Goal: Task Accomplishment & Management: Complete application form

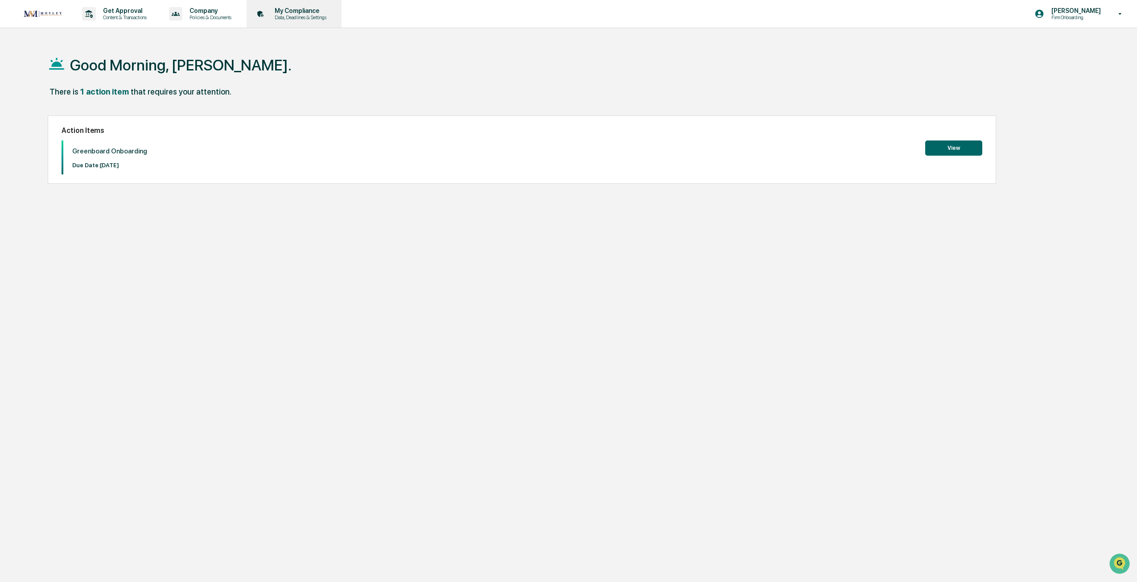
click at [296, 14] on p "My Compliance" at bounding box center [299, 10] width 63 height 7
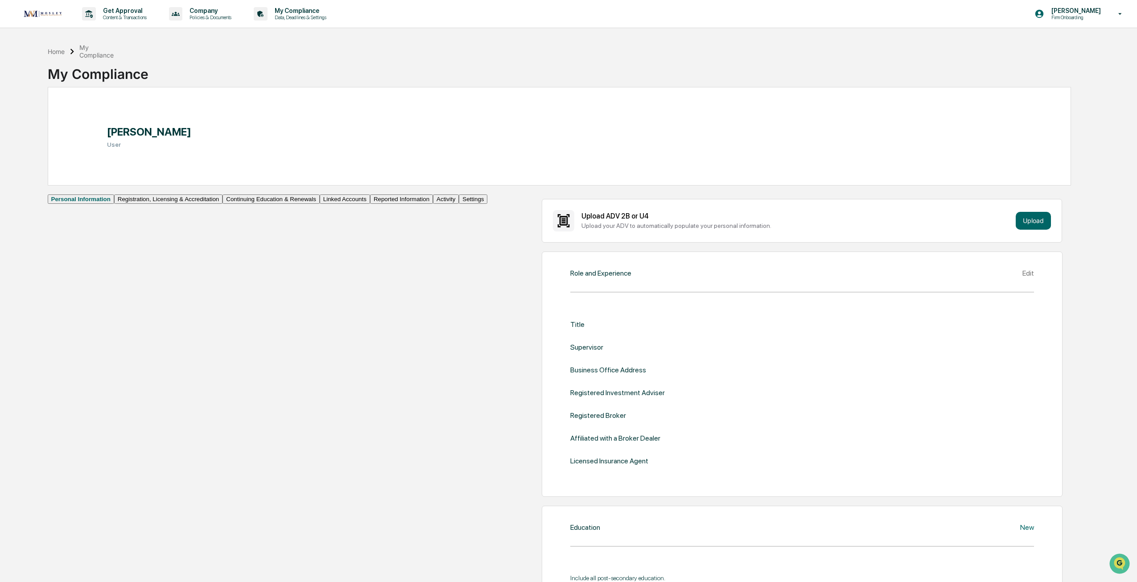
click at [320, 204] on button "Linked Accounts" at bounding box center [345, 198] width 50 height 9
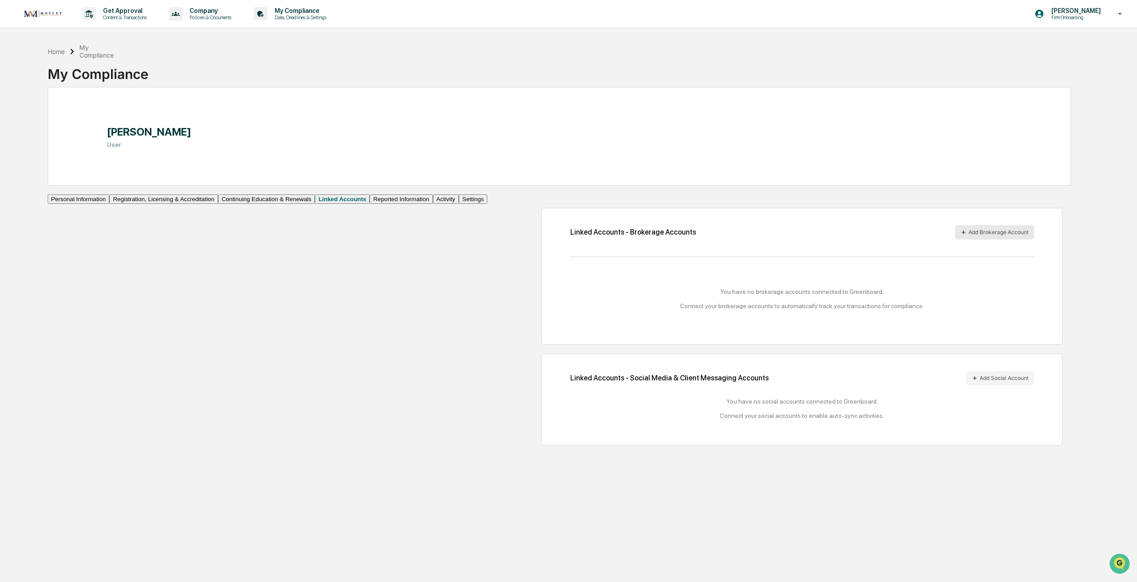
click at [988, 239] on button "Add Brokerage Account" at bounding box center [994, 232] width 79 height 14
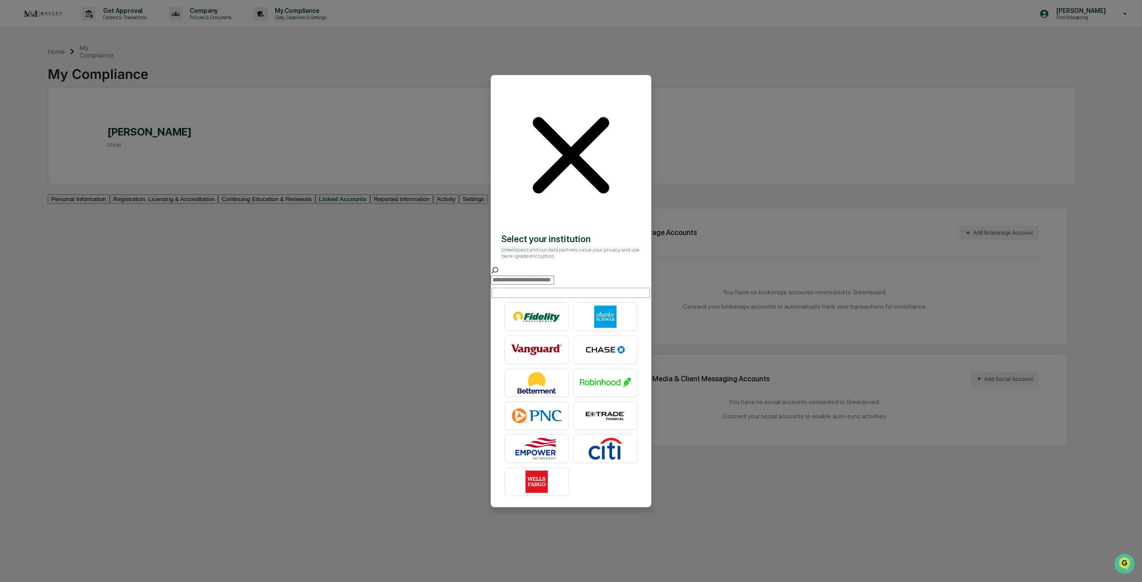
click at [551, 276] on input "text" at bounding box center [522, 280] width 63 height 9
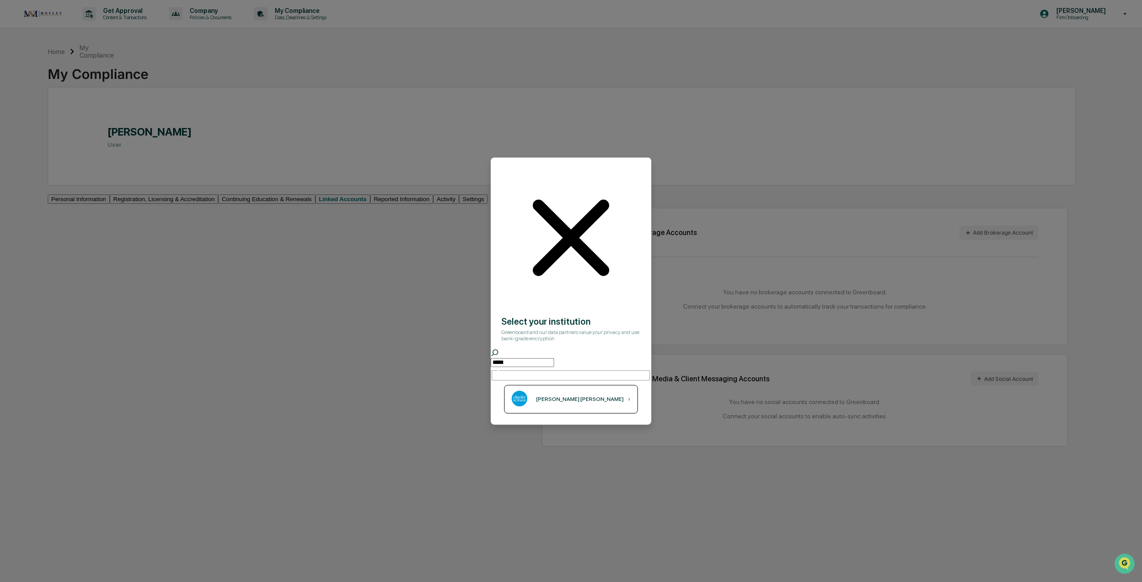
type input "*****"
click at [576, 385] on div "Charles Schwab ›" at bounding box center [571, 399] width 134 height 29
click at [634, 194] on icon at bounding box center [570, 237] width 139 height 139
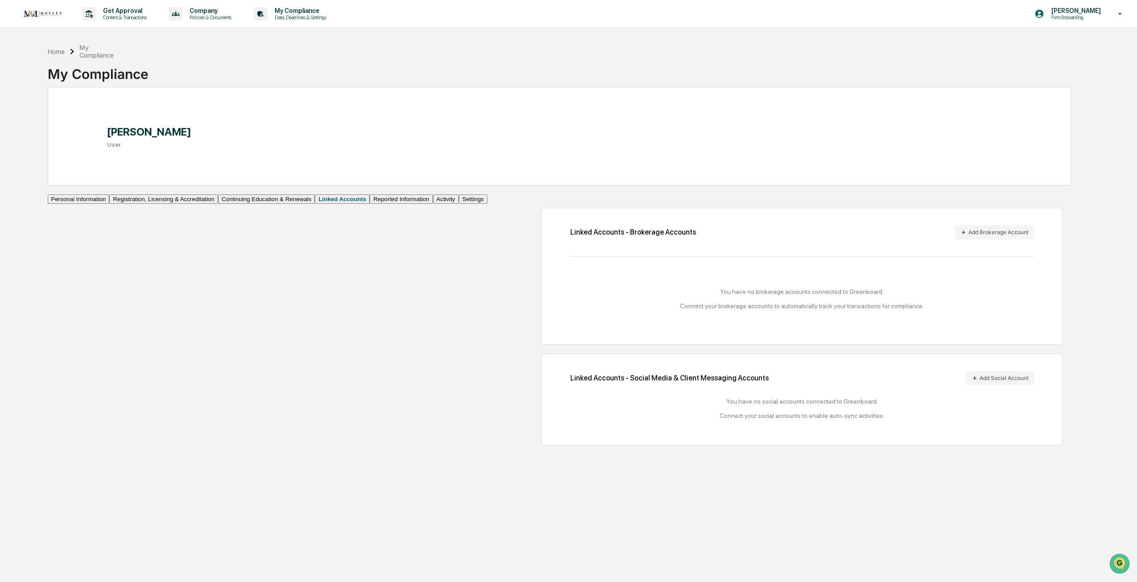
click at [218, 204] on button "Continuing Education & Renewals" at bounding box center [266, 198] width 97 height 9
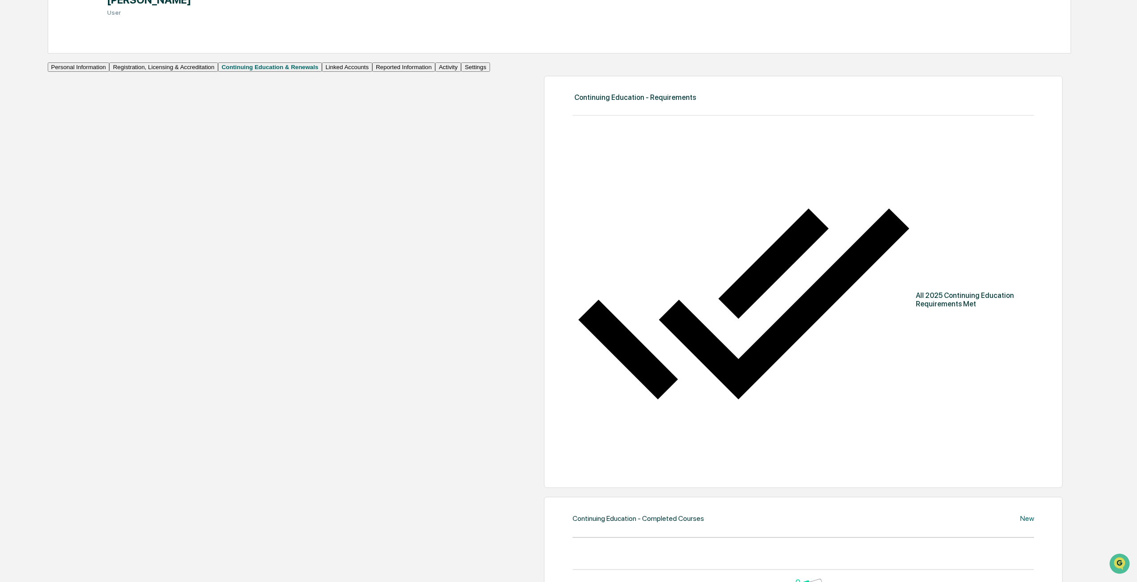
scroll to position [134, 0]
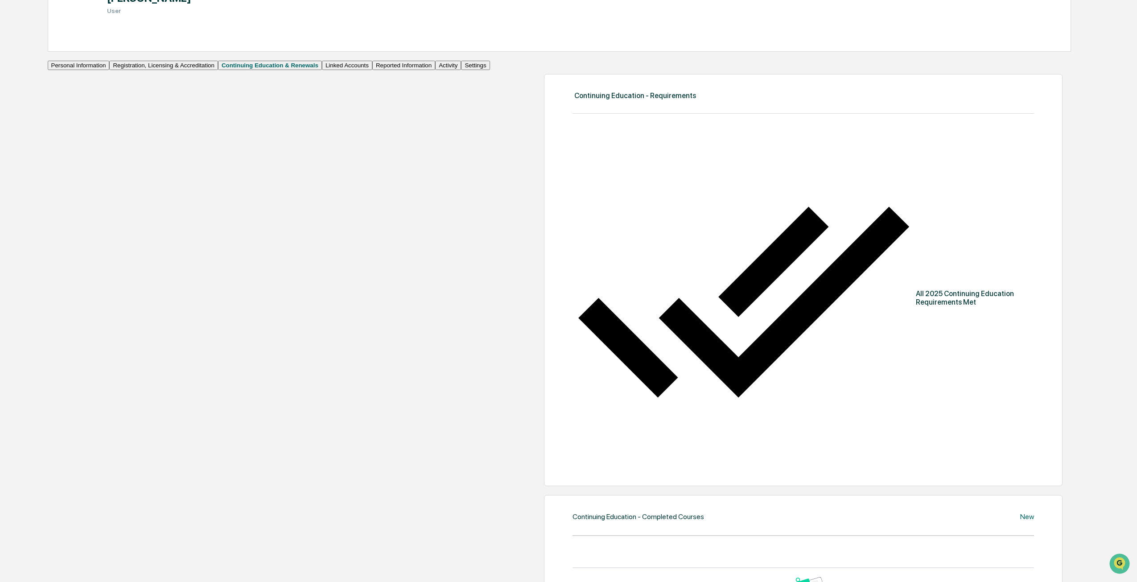
click at [322, 70] on button "Linked Accounts" at bounding box center [347, 65] width 50 height 9
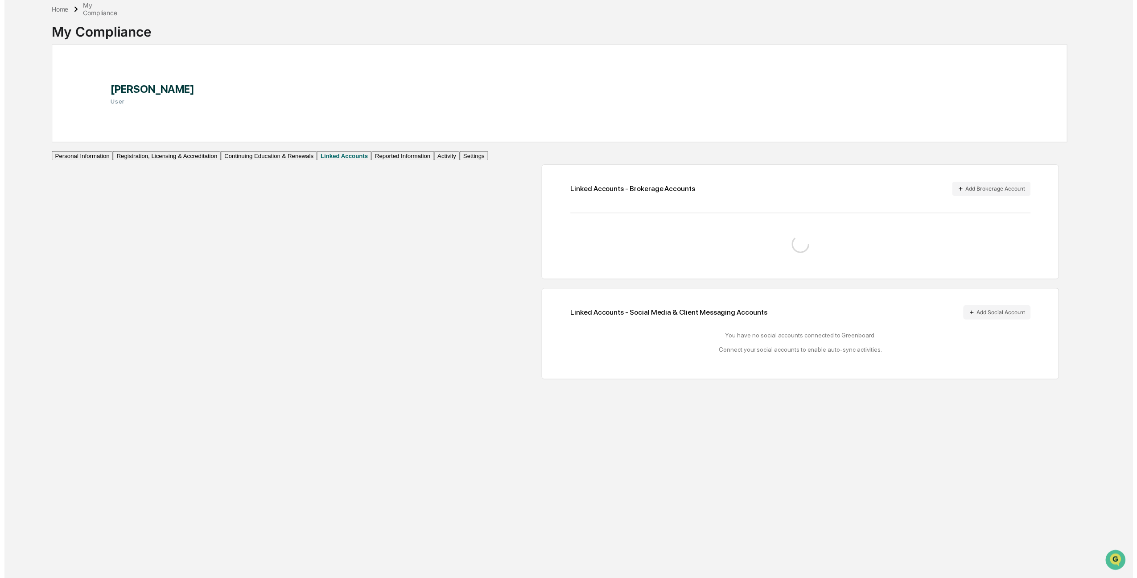
scroll to position [42, 0]
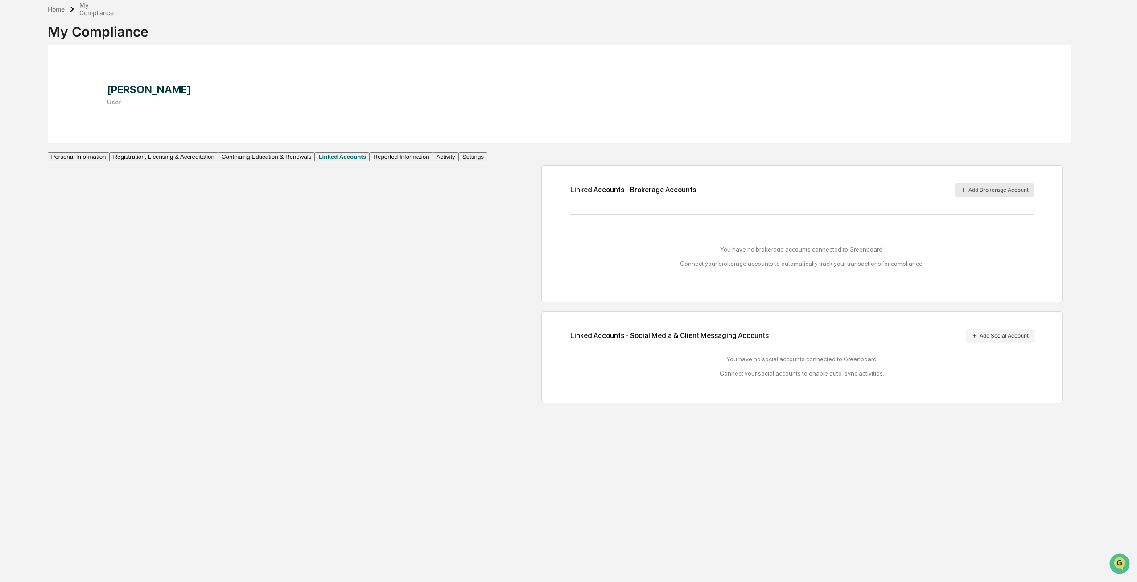
click at [958, 197] on button "Add Brokerage Account" at bounding box center [994, 190] width 79 height 14
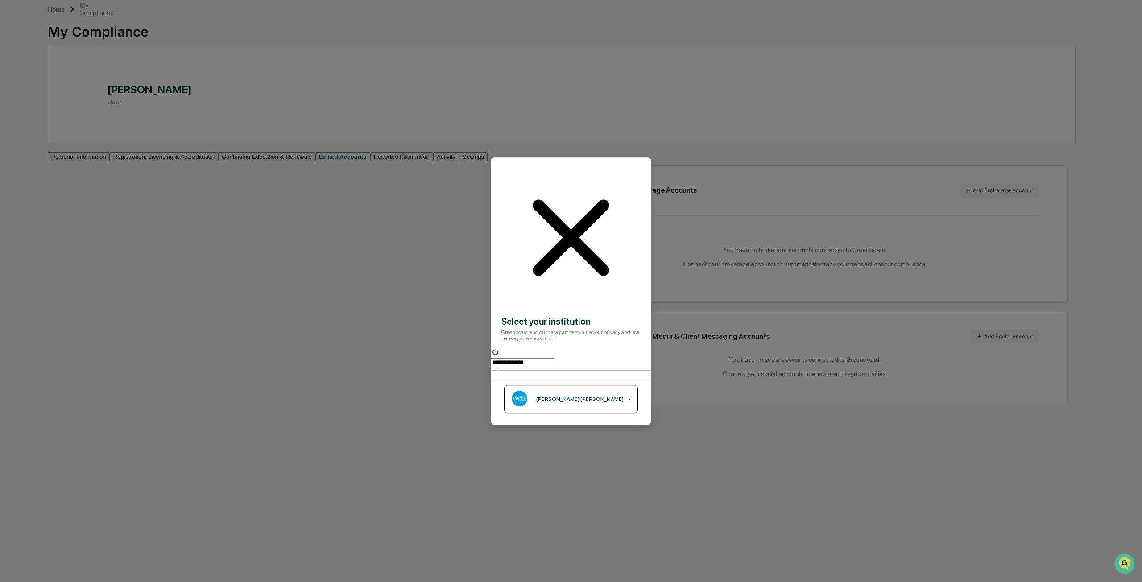
type input "**********"
click at [576, 385] on div "Charles Schwab ›" at bounding box center [571, 399] width 134 height 29
click at [609, 199] on icon at bounding box center [571, 237] width 76 height 76
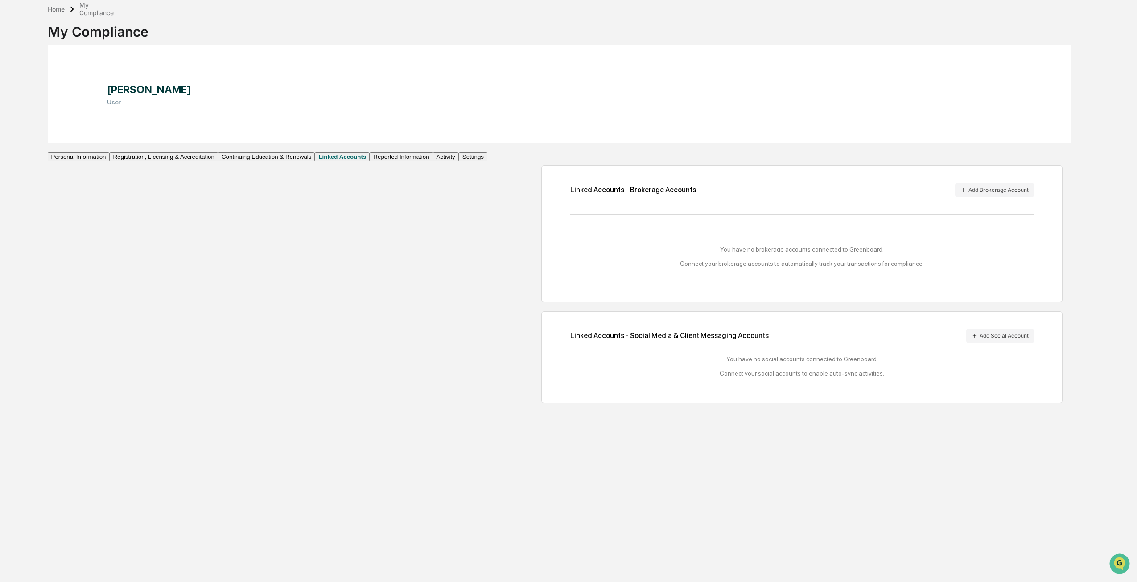
click at [55, 10] on div "Home" at bounding box center [56, 9] width 17 height 8
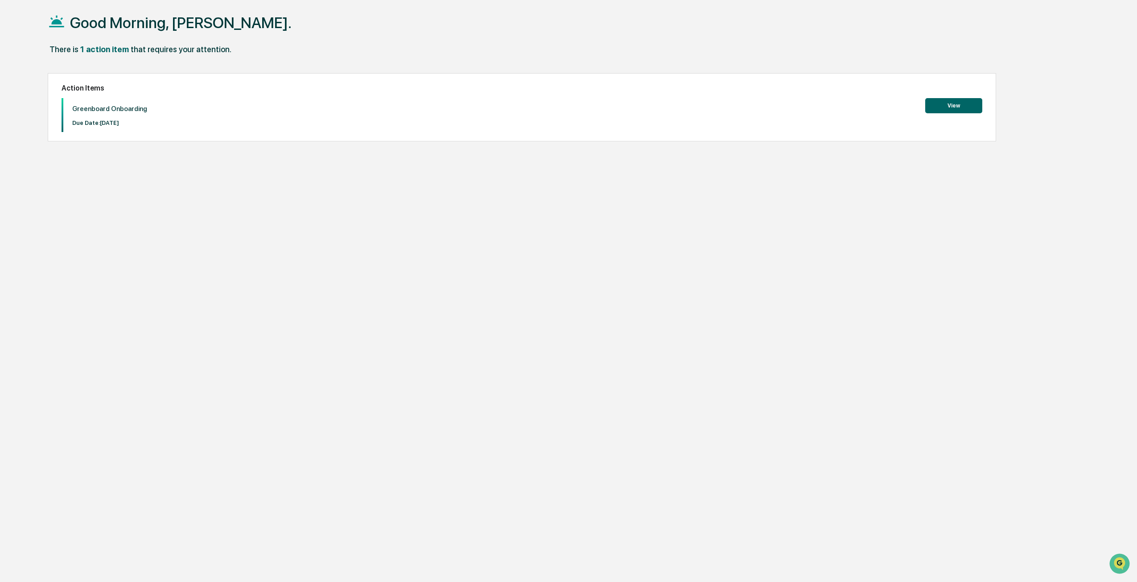
click at [89, 52] on div "1 action item" at bounding box center [104, 49] width 49 height 9
click at [91, 44] on div "Good Morning, [PERSON_NAME]." at bounding box center [560, 22] width 1024 height 45
click at [938, 110] on button "View" at bounding box center [953, 105] width 57 height 15
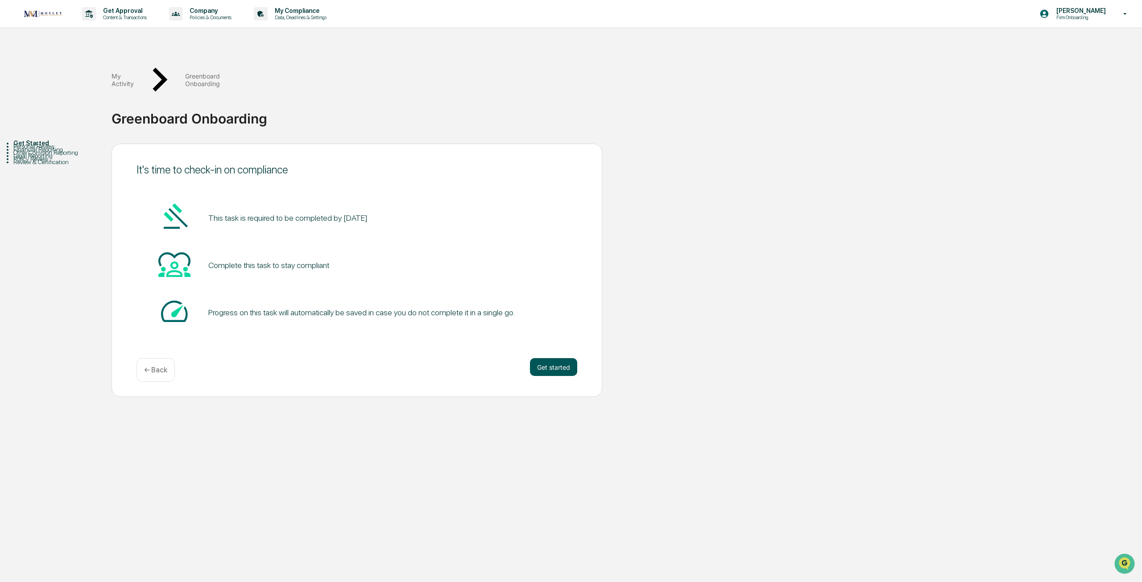
click at [561, 358] on button "Get started" at bounding box center [553, 367] width 47 height 18
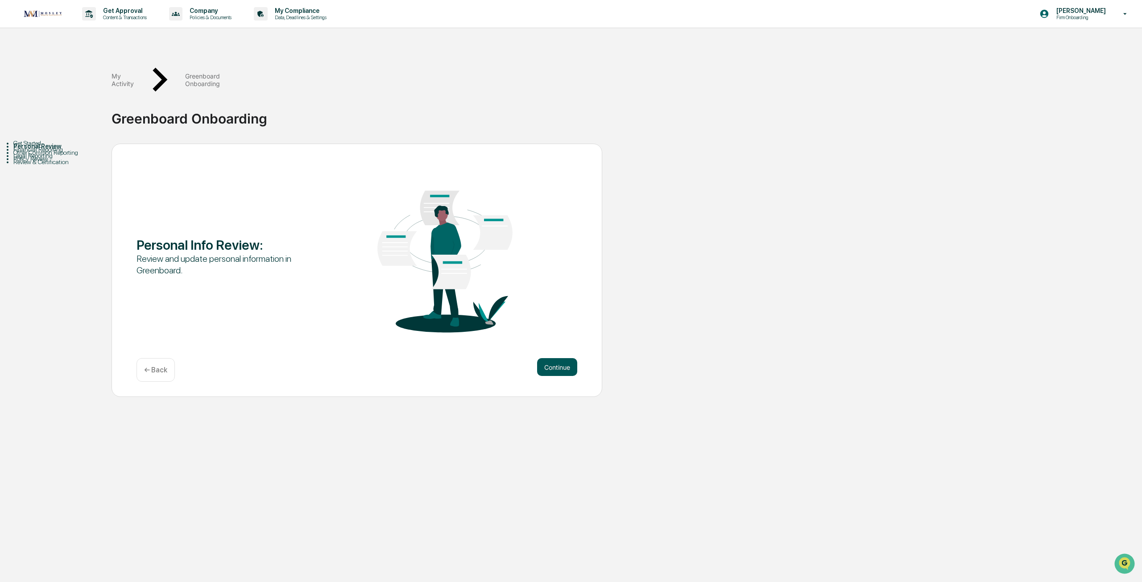
click at [562, 358] on button "Continue" at bounding box center [557, 367] width 40 height 18
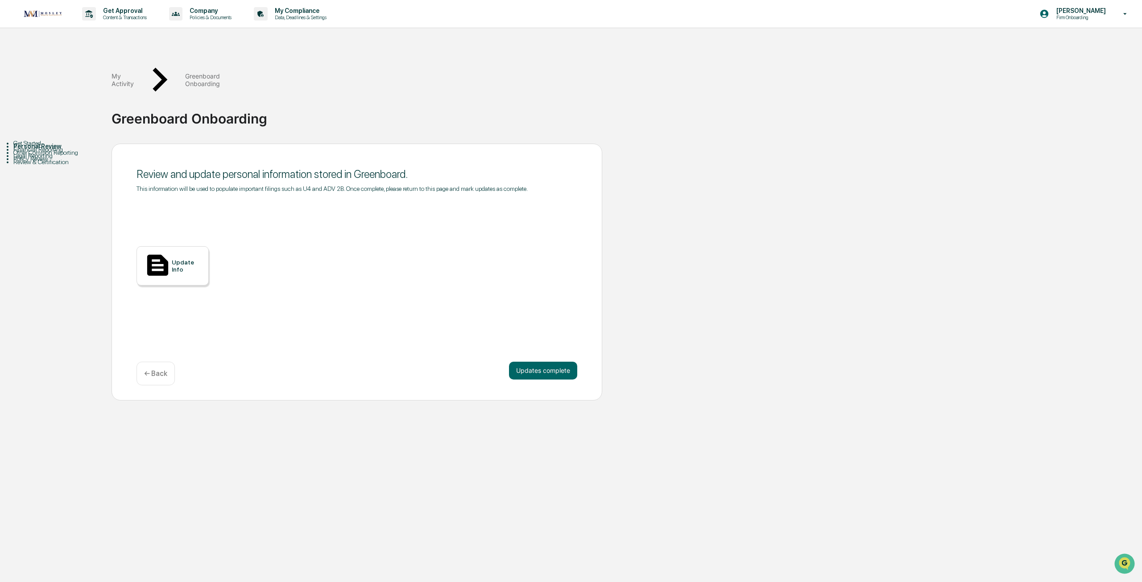
click at [199, 259] on div "Update Info" at bounding box center [187, 266] width 30 height 14
click at [553, 362] on button "Updates complete" at bounding box center [543, 371] width 68 height 18
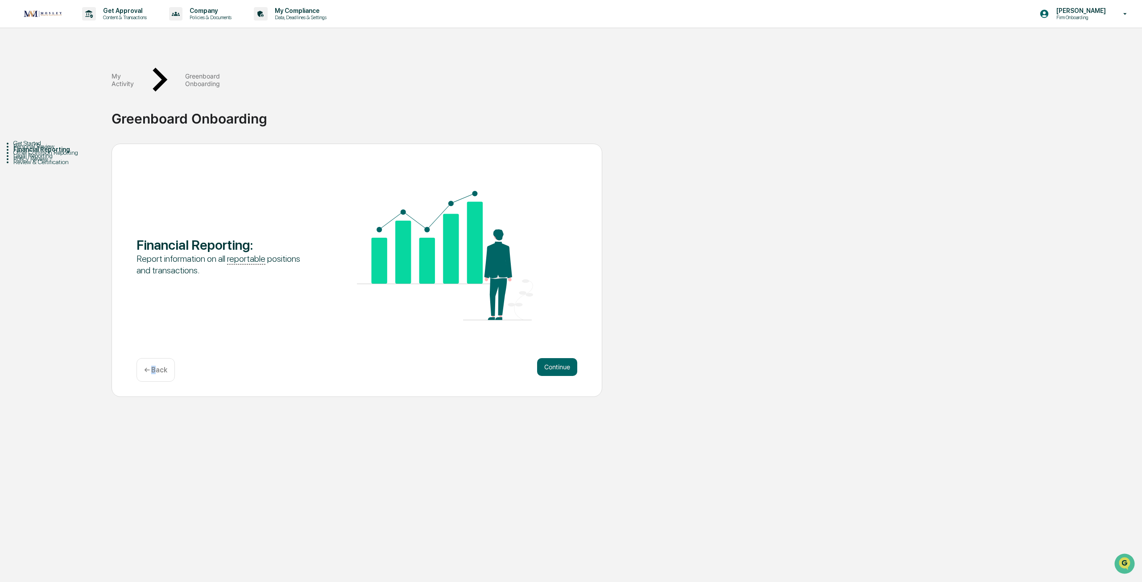
drag, startPoint x: 153, startPoint y: 326, endPoint x: 157, endPoint y: 329, distance: 4.7
click at [157, 358] on div "← Back" at bounding box center [155, 370] width 38 height 24
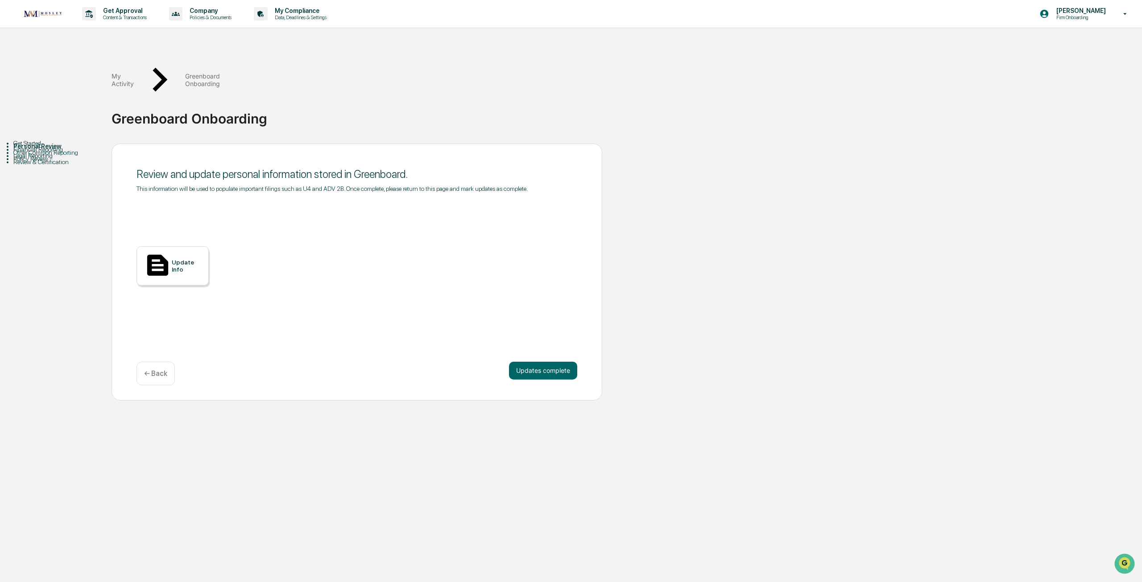
click at [182, 259] on div "Update Info" at bounding box center [187, 266] width 30 height 14
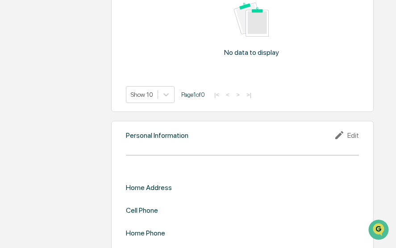
scroll to position [776, 0]
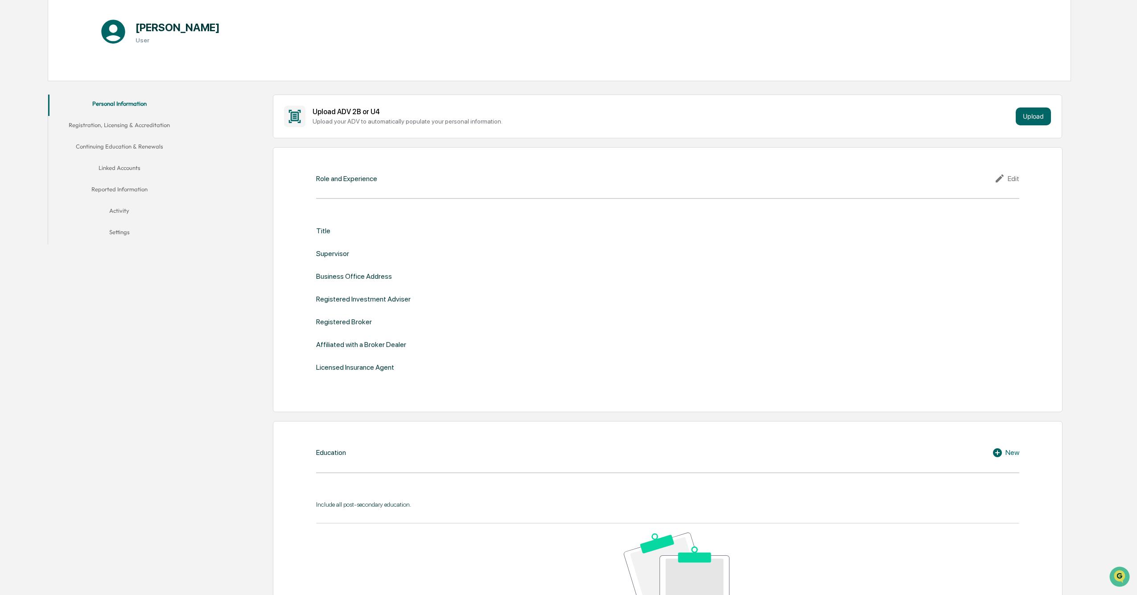
scroll to position [45, 0]
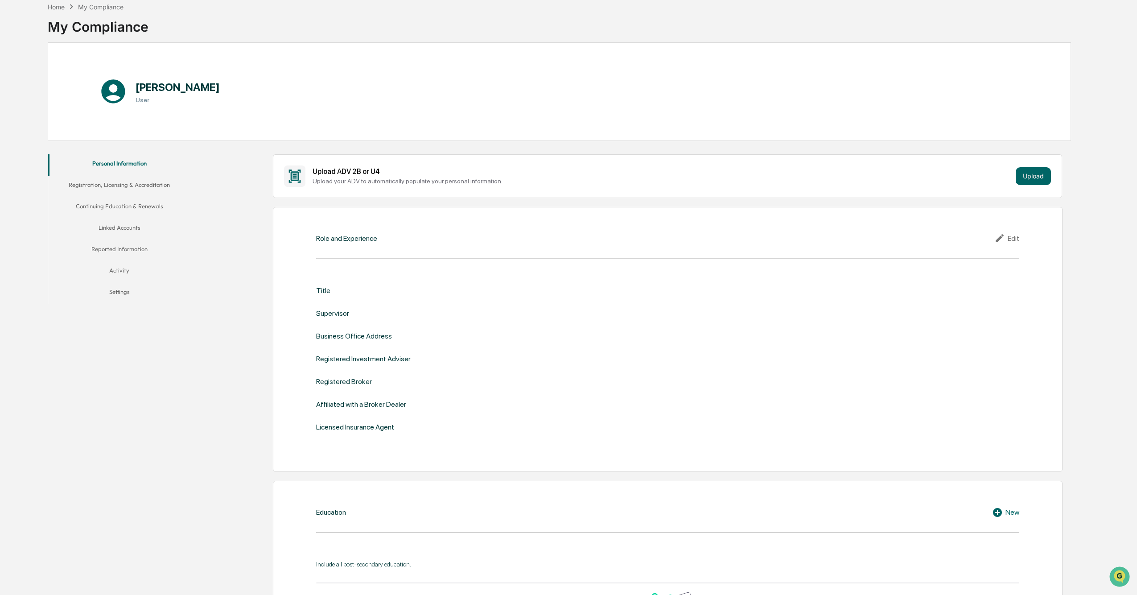
click at [395, 238] on icon at bounding box center [1001, 238] width 13 height 11
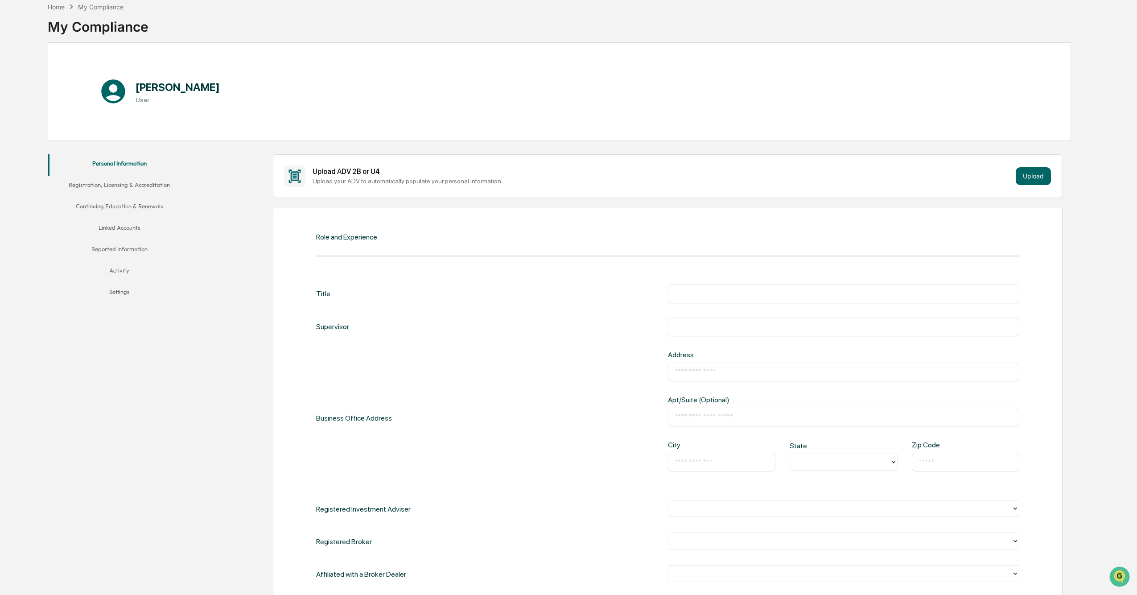
click at [395, 248] on input "text" at bounding box center [844, 293] width 339 height 9
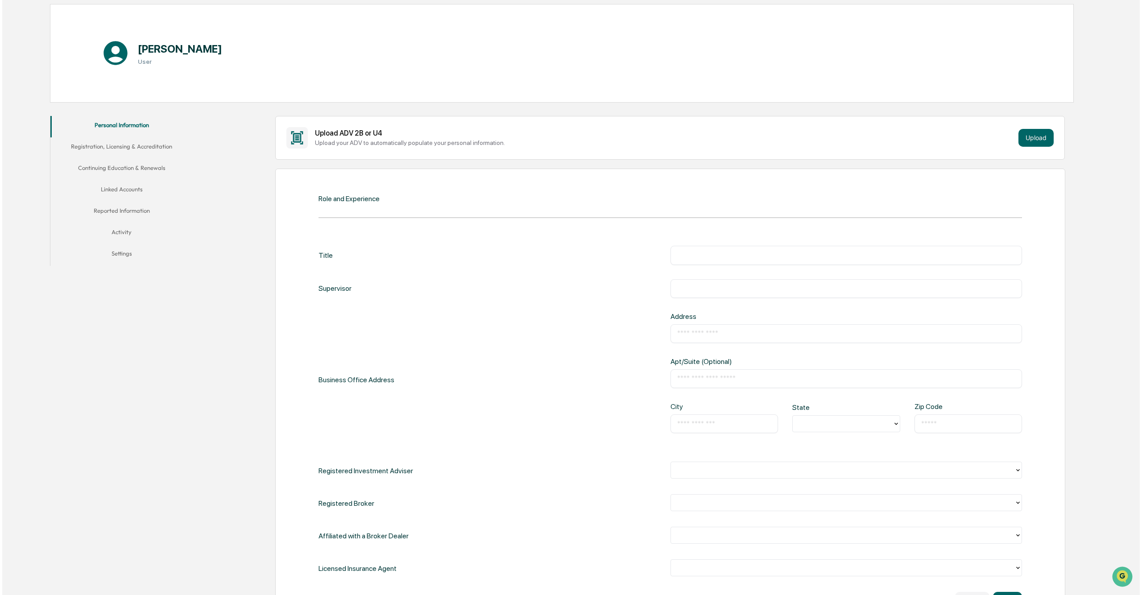
scroll to position [0, 0]
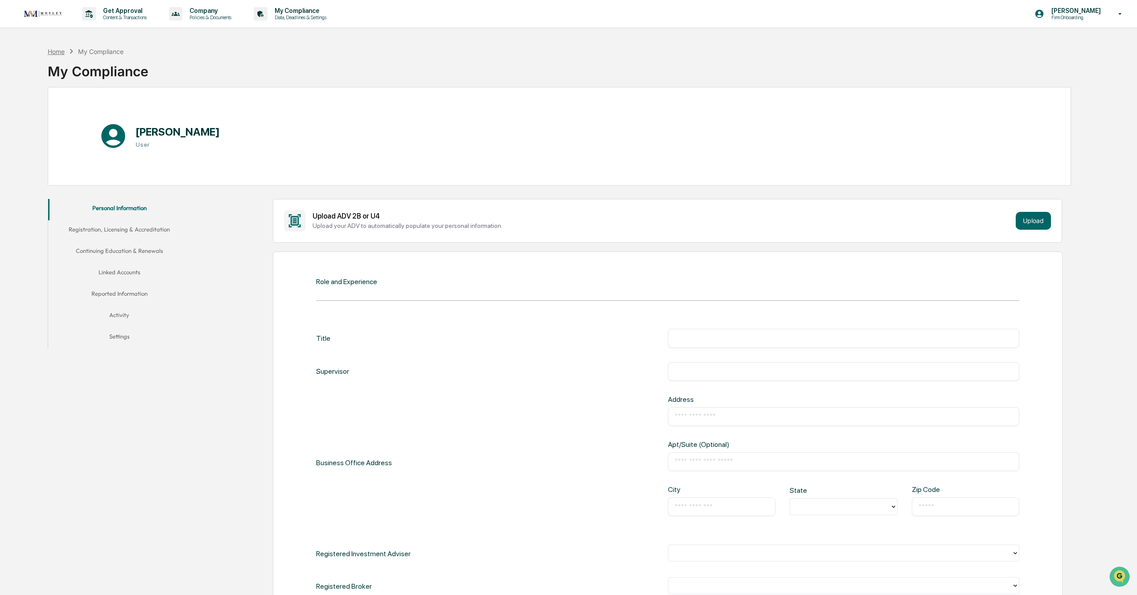
click at [62, 50] on div "Home" at bounding box center [56, 52] width 17 height 8
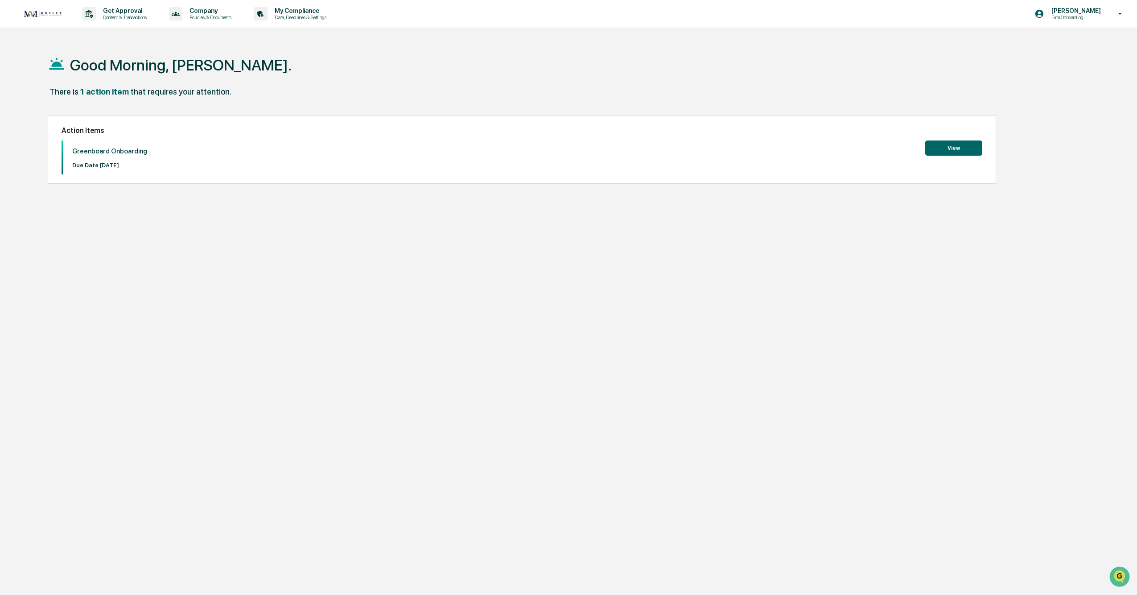
click at [395, 146] on button "View" at bounding box center [953, 147] width 57 height 15
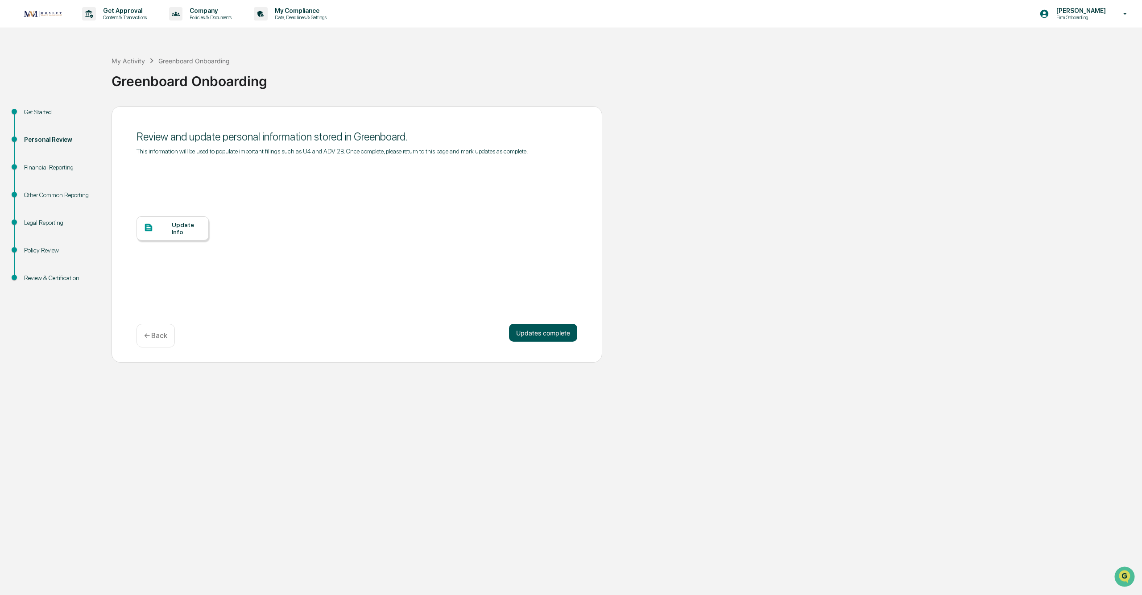
click at [395, 248] on button "Updates complete" at bounding box center [543, 333] width 68 height 18
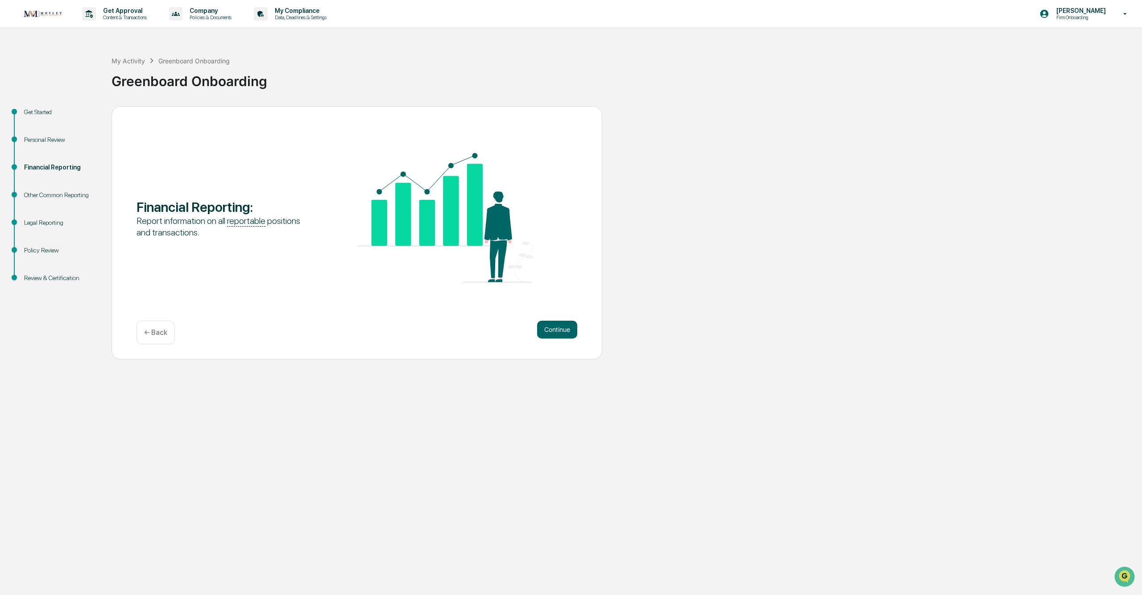
click at [173, 248] on div "← Back" at bounding box center [155, 333] width 38 height 24
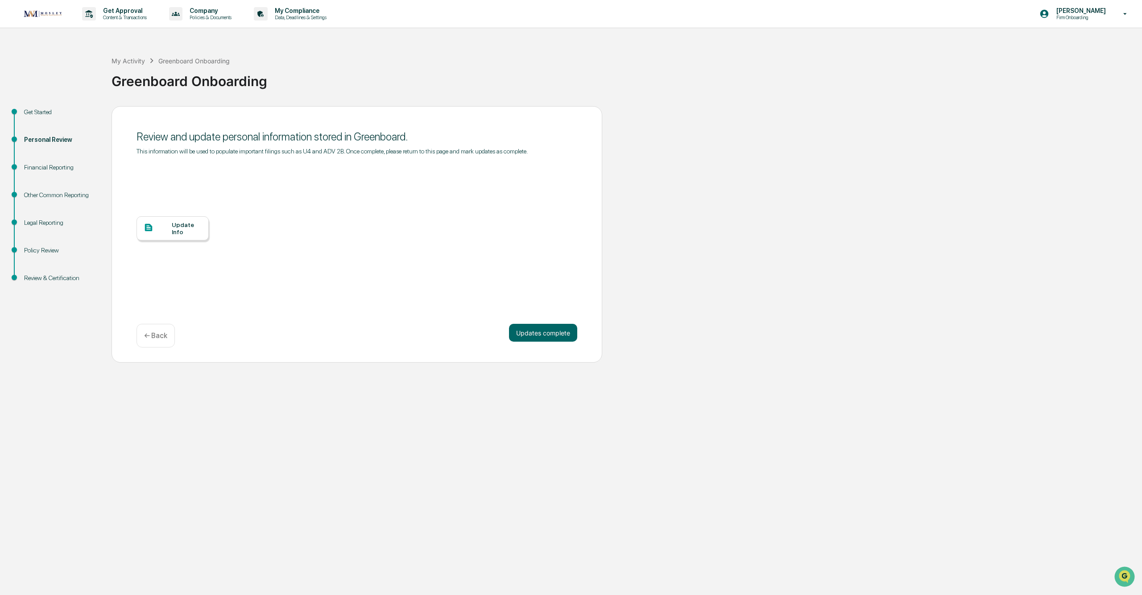
click at [395, 248] on div "Review and update personal information stored in Greenboard. This information w…" at bounding box center [356, 234] width 491 height 257
click at [395, 248] on div "Updates complete ← Back" at bounding box center [356, 336] width 441 height 24
click at [395, 248] on button "Updates complete" at bounding box center [543, 333] width 68 height 18
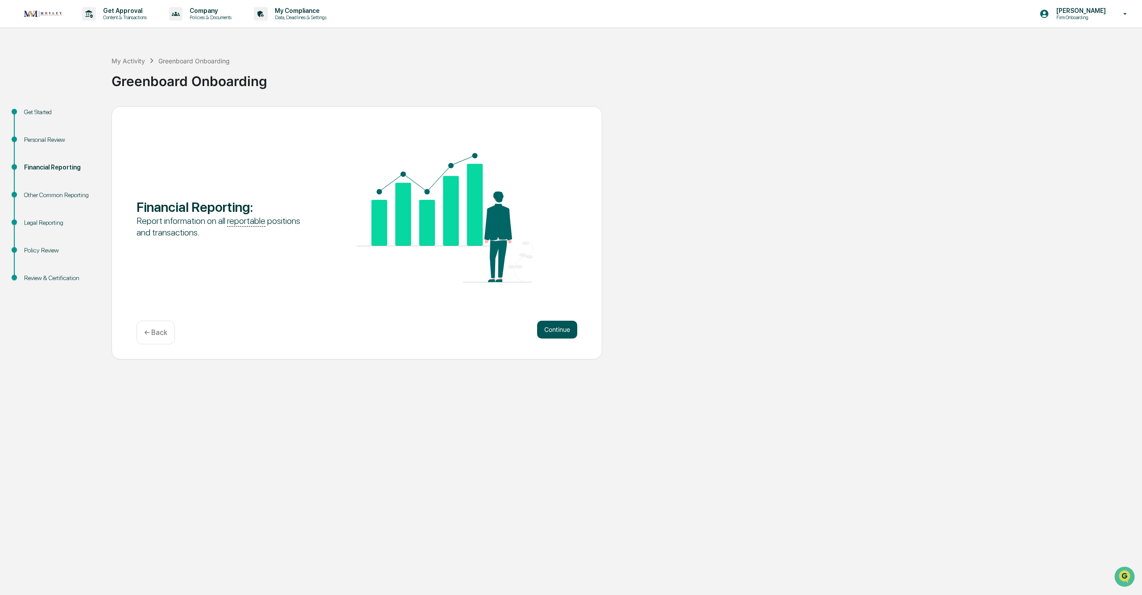
click at [395, 248] on button "Continue" at bounding box center [557, 330] width 40 height 18
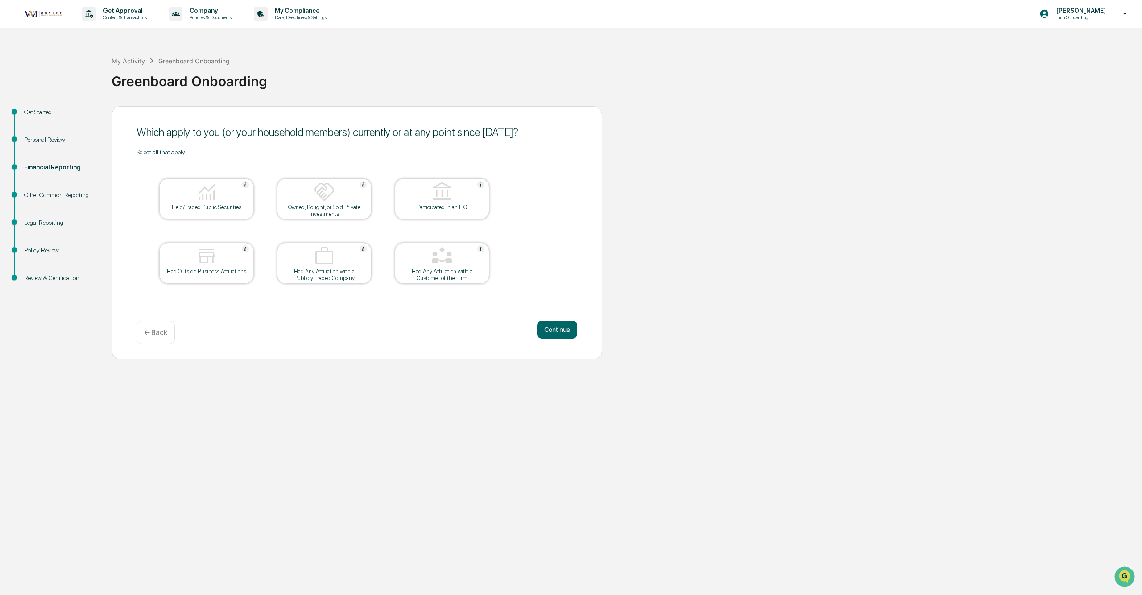
click at [224, 200] on div at bounding box center [206, 192] width 89 height 23
click at [395, 248] on button "Continue" at bounding box center [557, 330] width 40 height 18
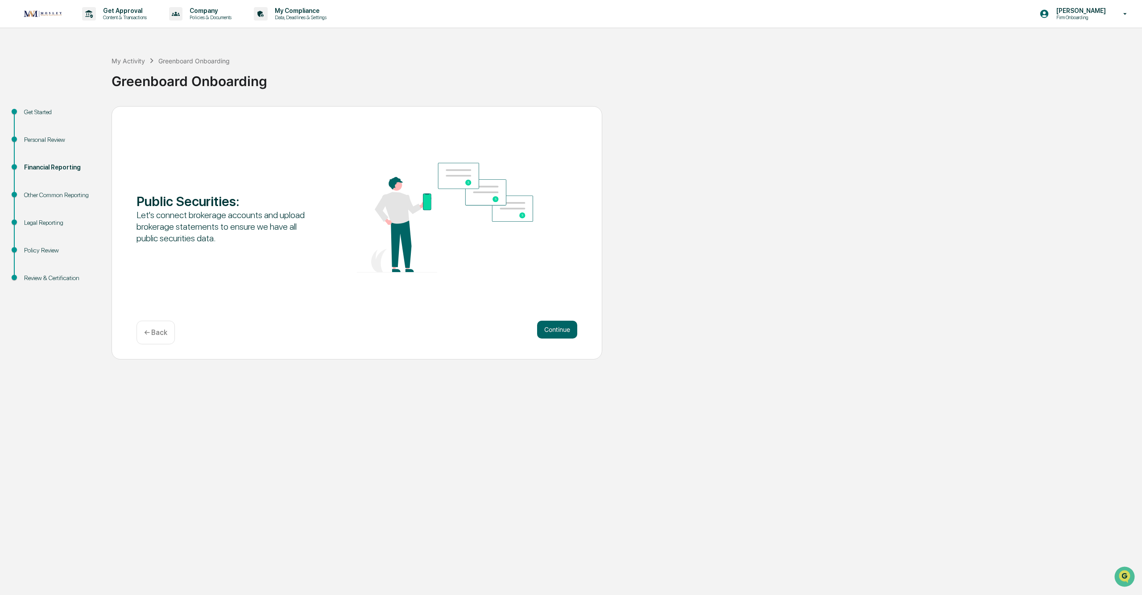
click at [395, 248] on button "Continue" at bounding box center [557, 330] width 40 height 18
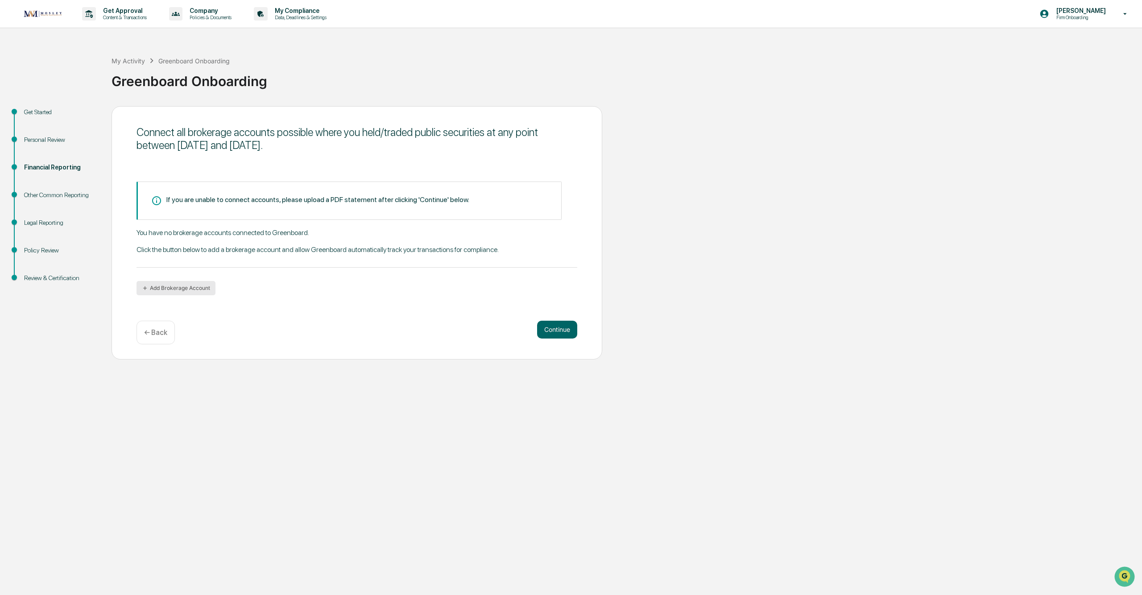
click at [198, 248] on button "Add Brokerage Account" at bounding box center [175, 288] width 79 height 14
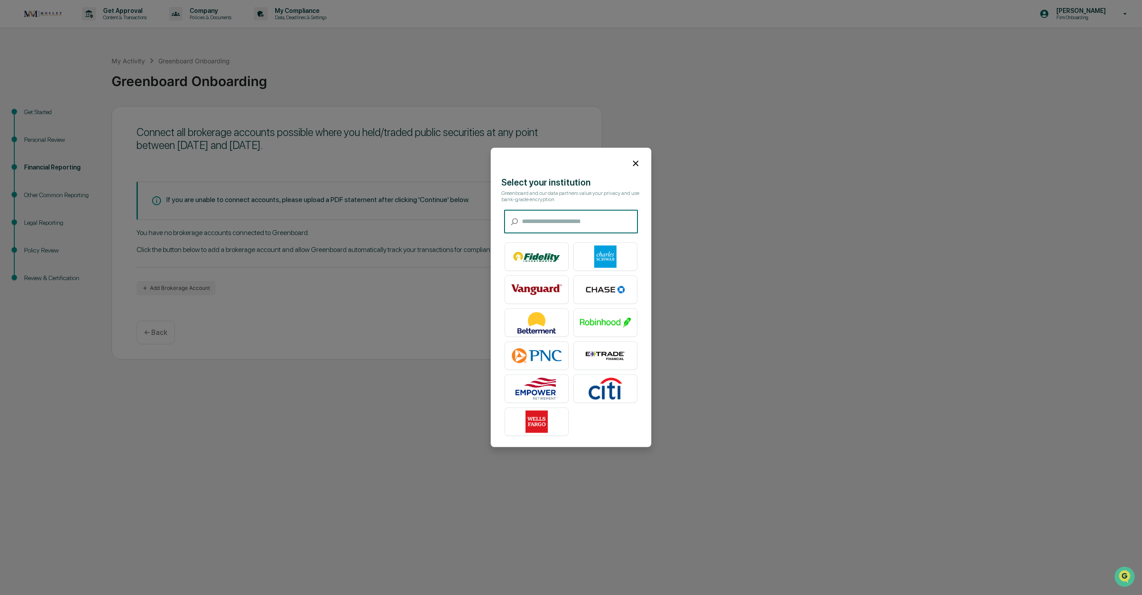
click at [395, 222] on input "text" at bounding box center [580, 222] width 116 height 24
click at [395, 248] on img at bounding box center [605, 257] width 51 height 22
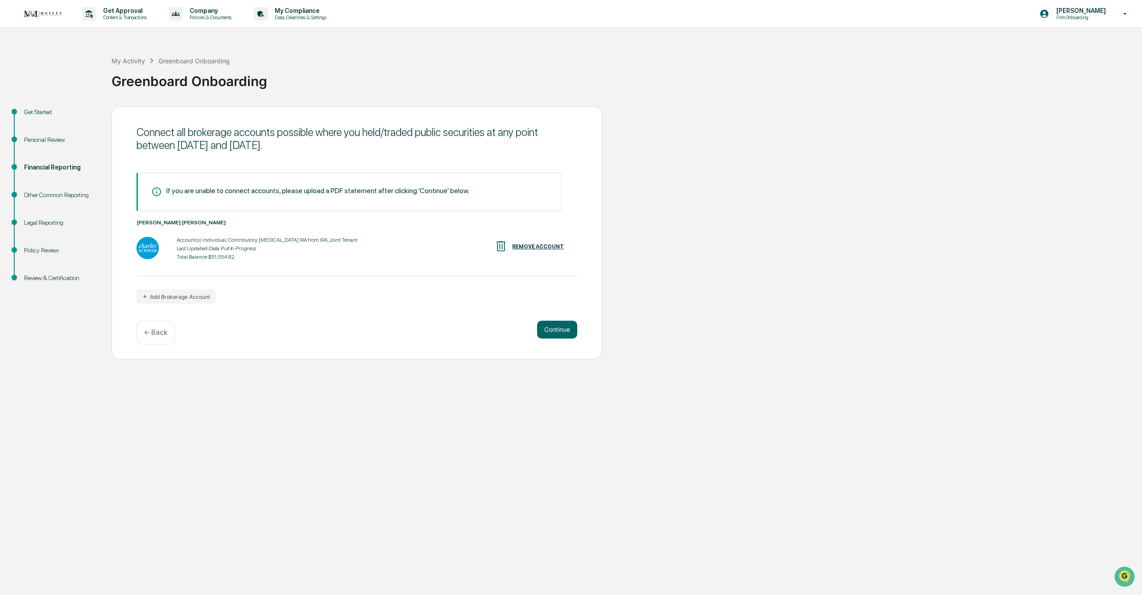
click at [395, 248] on div "Continue ← Back" at bounding box center [356, 333] width 441 height 24
click at [395, 248] on button "Continue" at bounding box center [557, 330] width 40 height 18
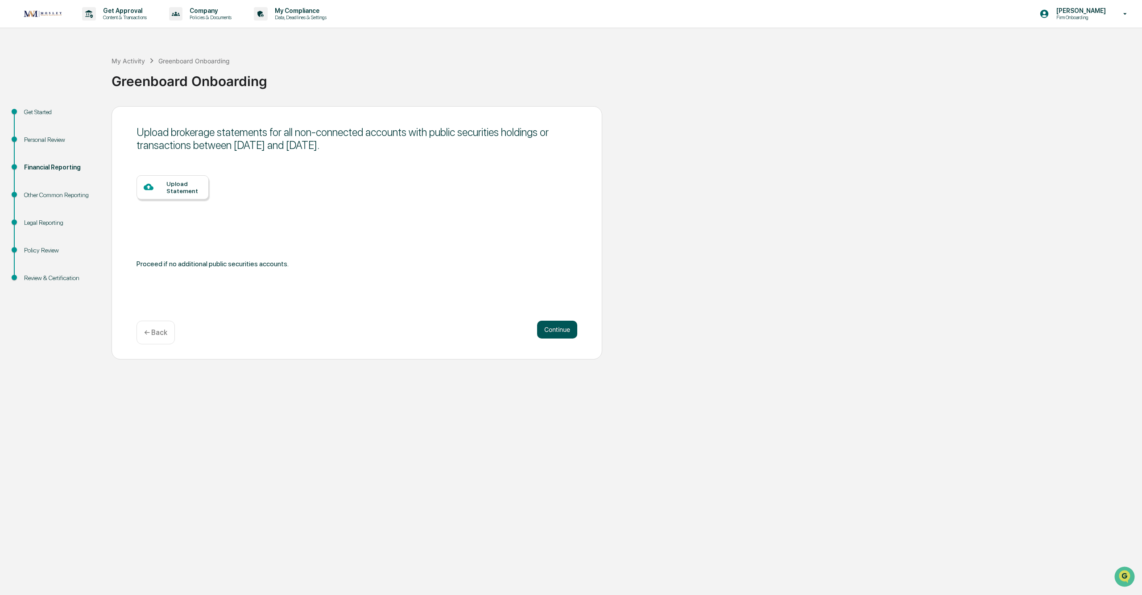
click at [395, 248] on button "Continue" at bounding box center [557, 330] width 40 height 18
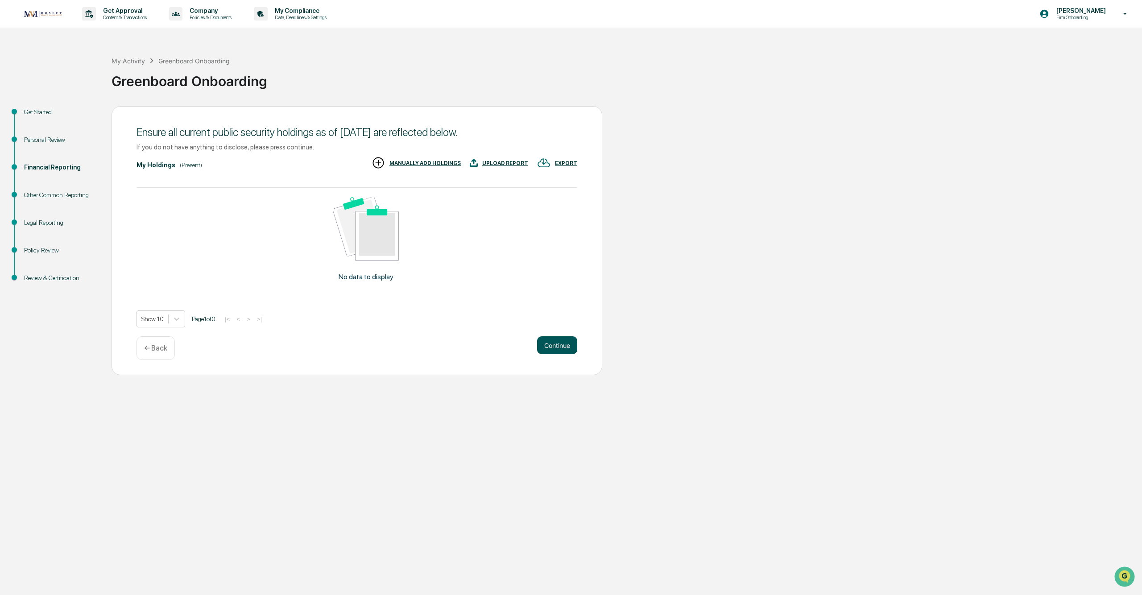
click at [395, 248] on button "Continue" at bounding box center [557, 345] width 40 height 18
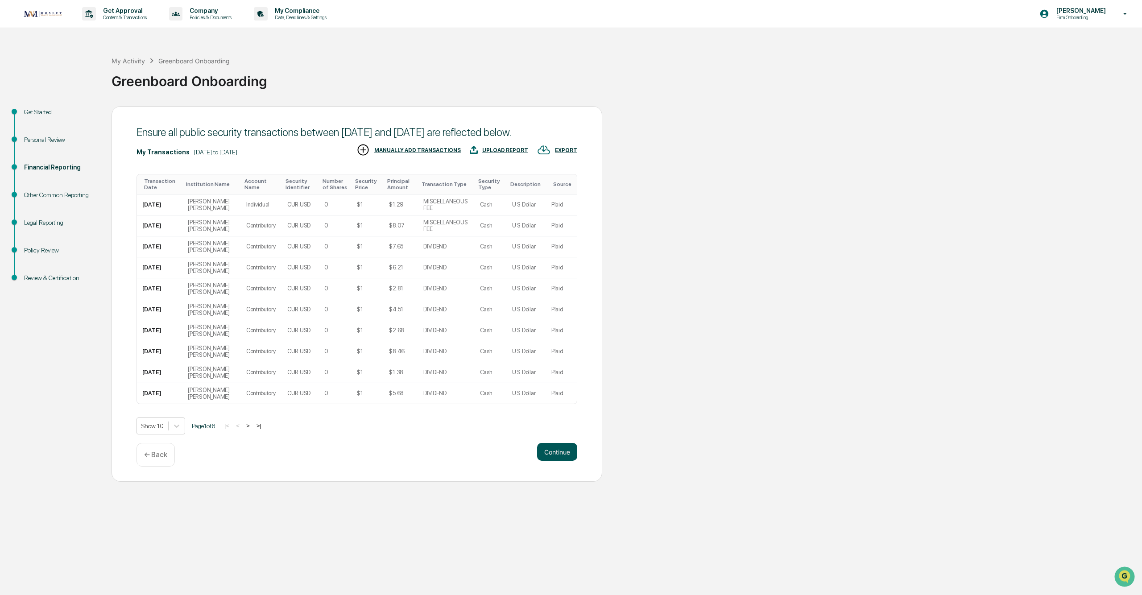
click at [395, 248] on button "Continue" at bounding box center [557, 452] width 40 height 18
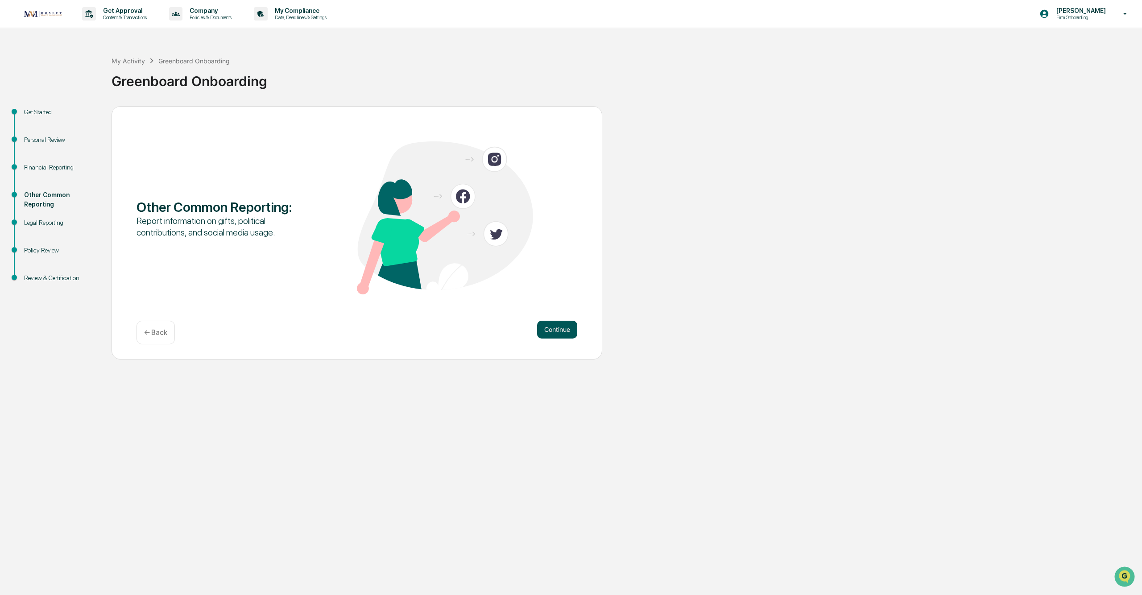
click at [395, 248] on button "Continue" at bounding box center [557, 330] width 40 height 18
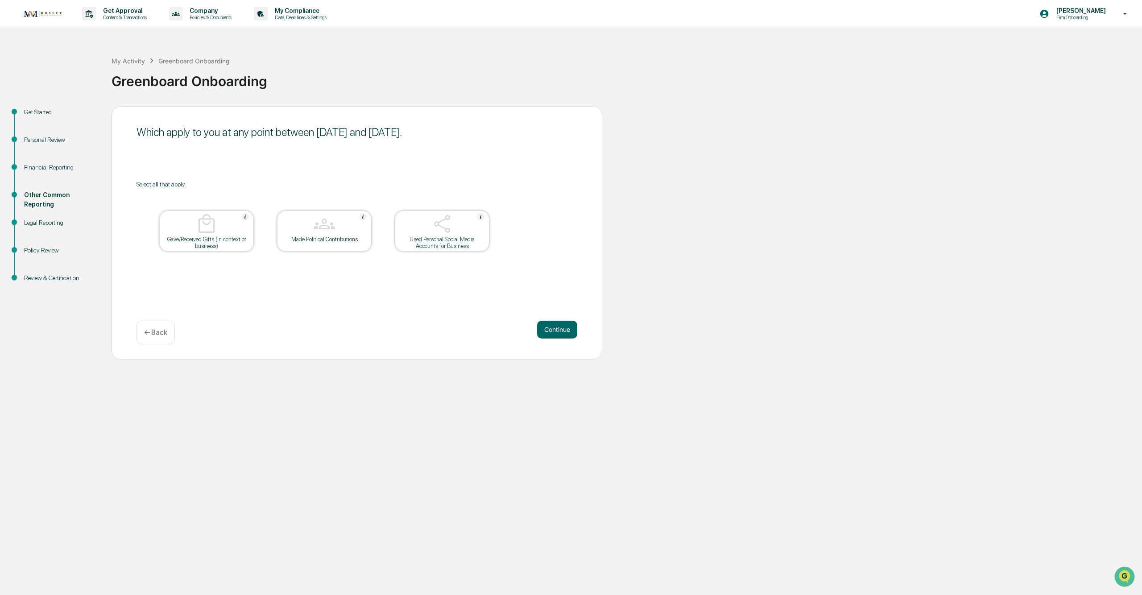
click at [395, 248] on button "Continue" at bounding box center [557, 330] width 40 height 18
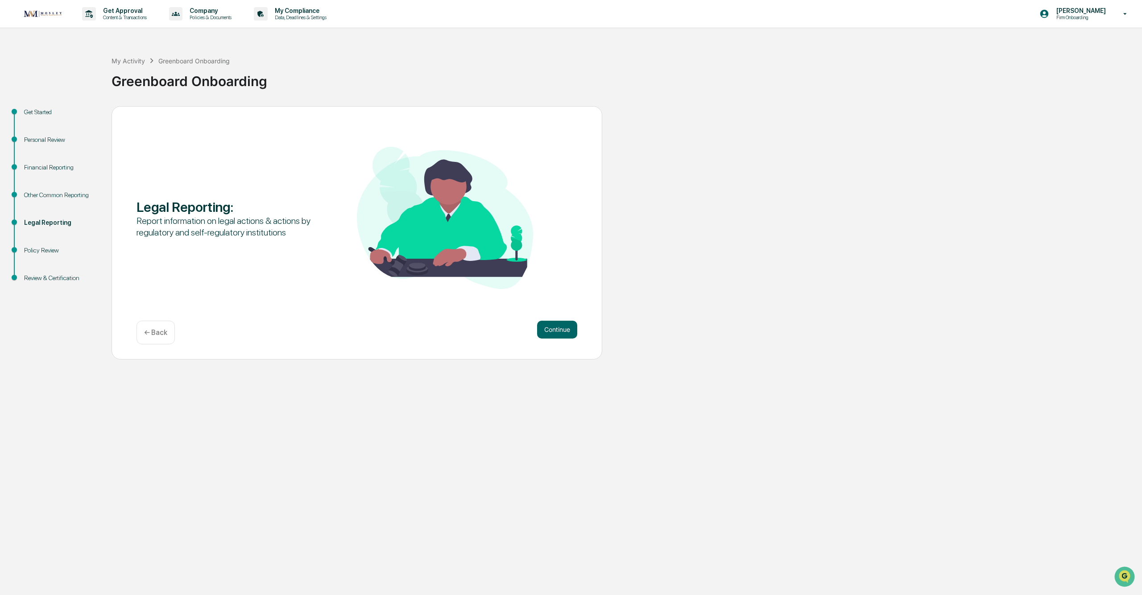
click at [395, 248] on button "Continue" at bounding box center [557, 330] width 40 height 18
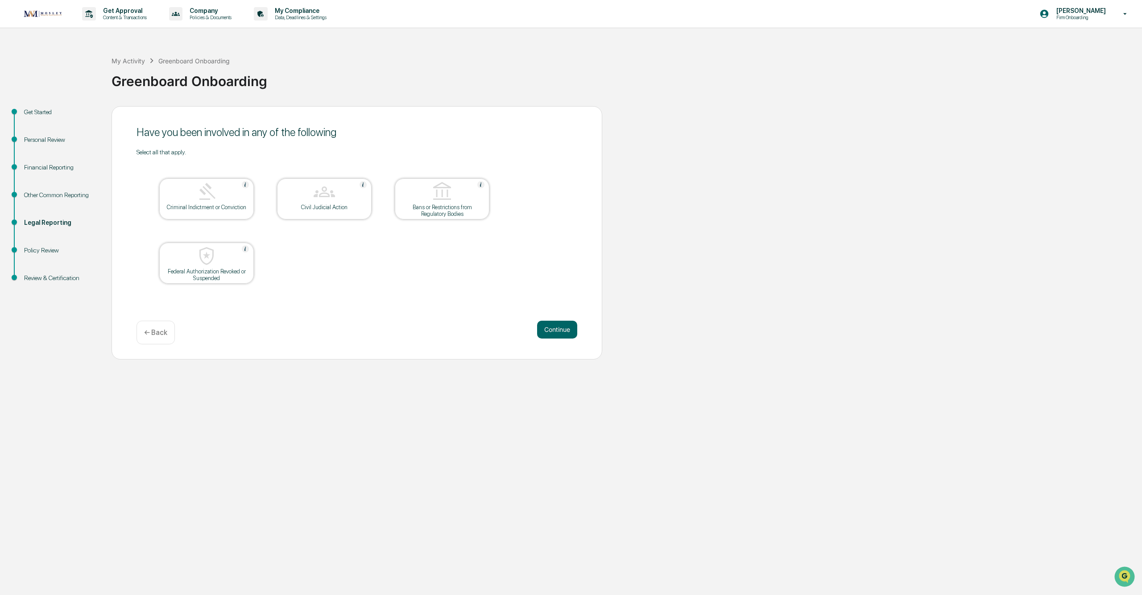
click at [138, 248] on div "← Back" at bounding box center [155, 333] width 38 height 24
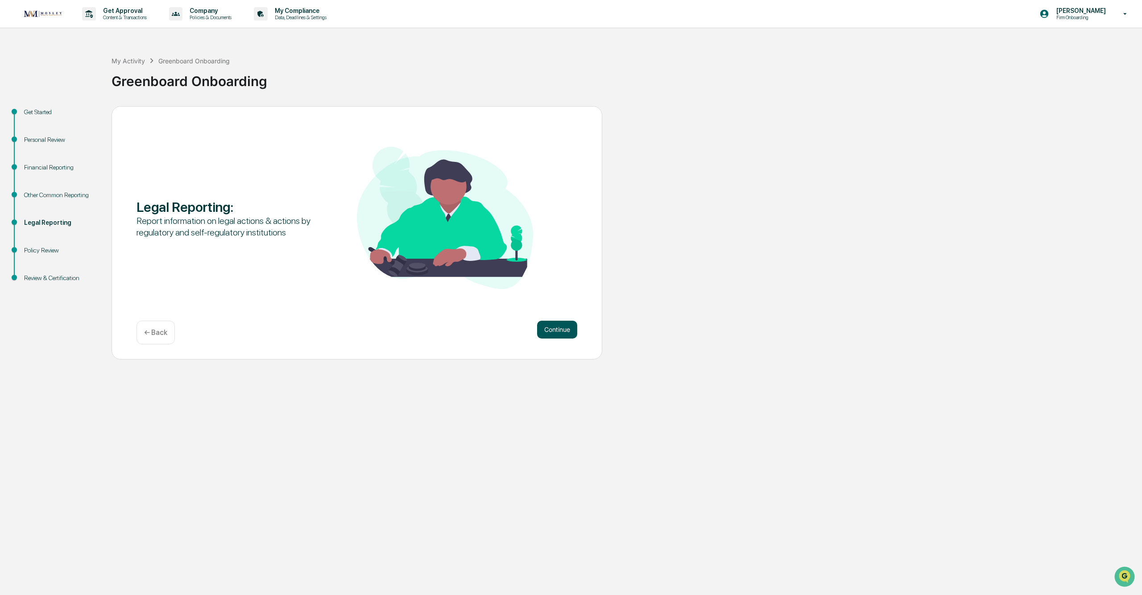
click at [395, 248] on button "Continue" at bounding box center [557, 330] width 40 height 18
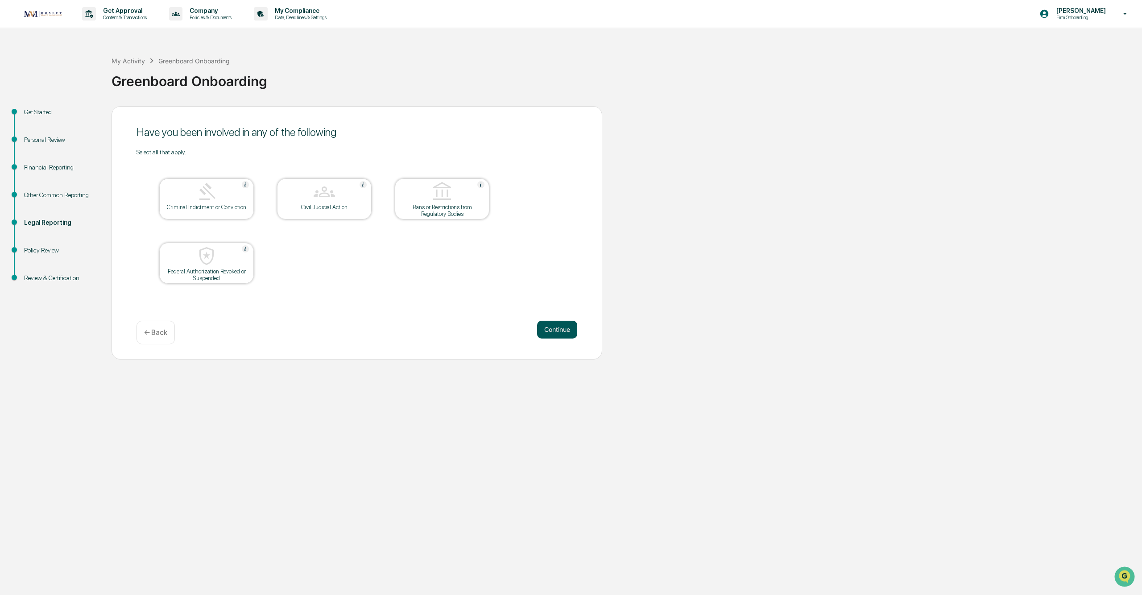
click at [395, 248] on button "Continue" at bounding box center [557, 330] width 40 height 18
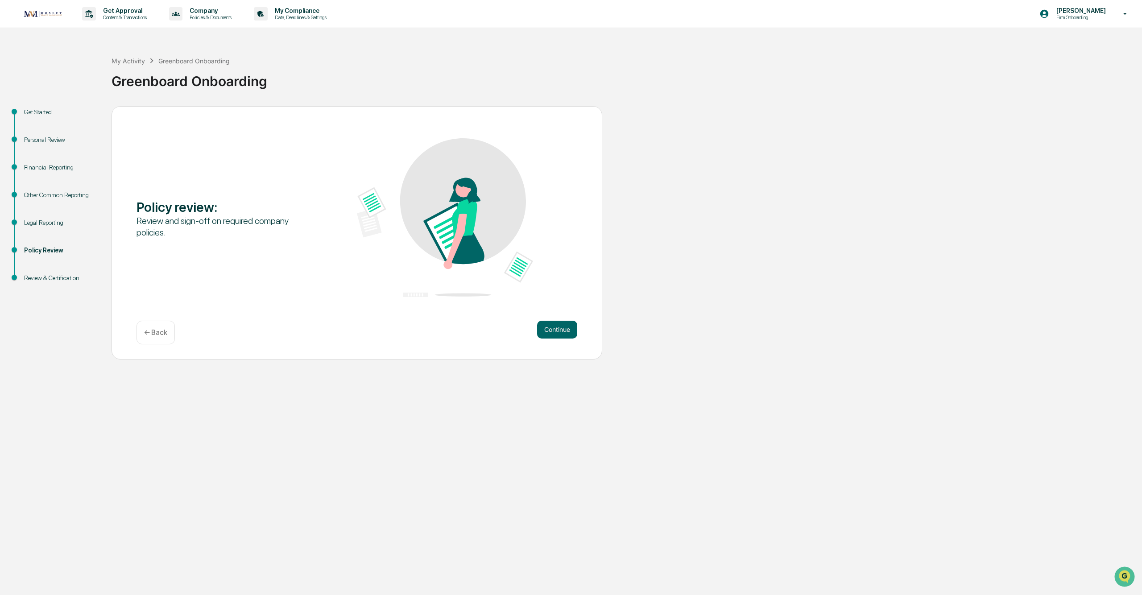
click at [395, 248] on button "Continue" at bounding box center [557, 330] width 40 height 18
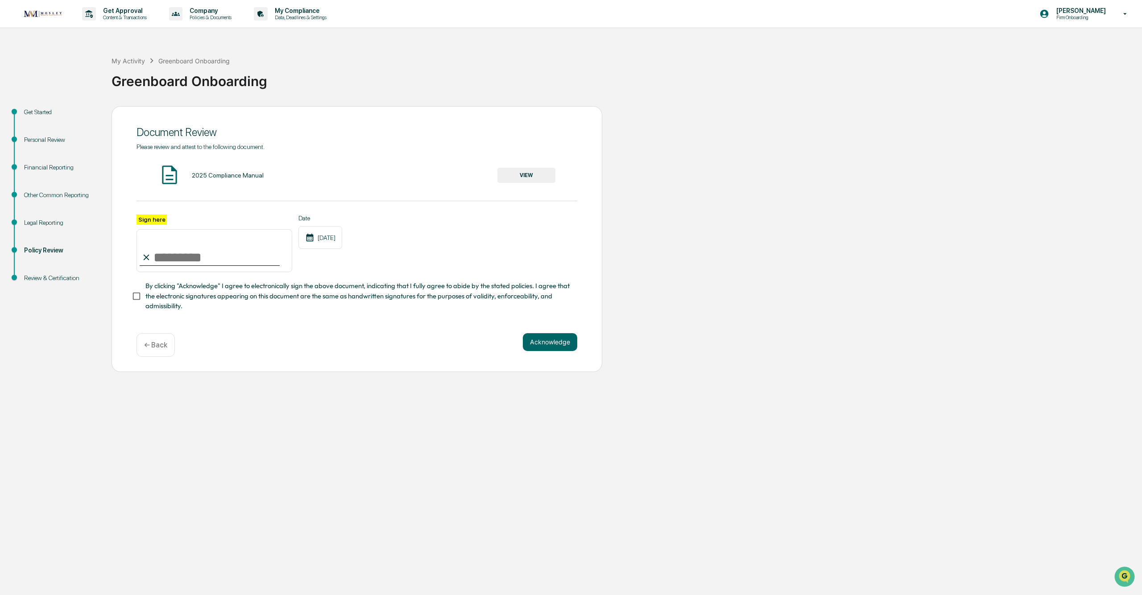
click at [190, 248] on input "Sign here" at bounding box center [214, 250] width 156 height 43
type input "**********"
click at [395, 248] on button "Acknowledge" at bounding box center [550, 342] width 54 height 18
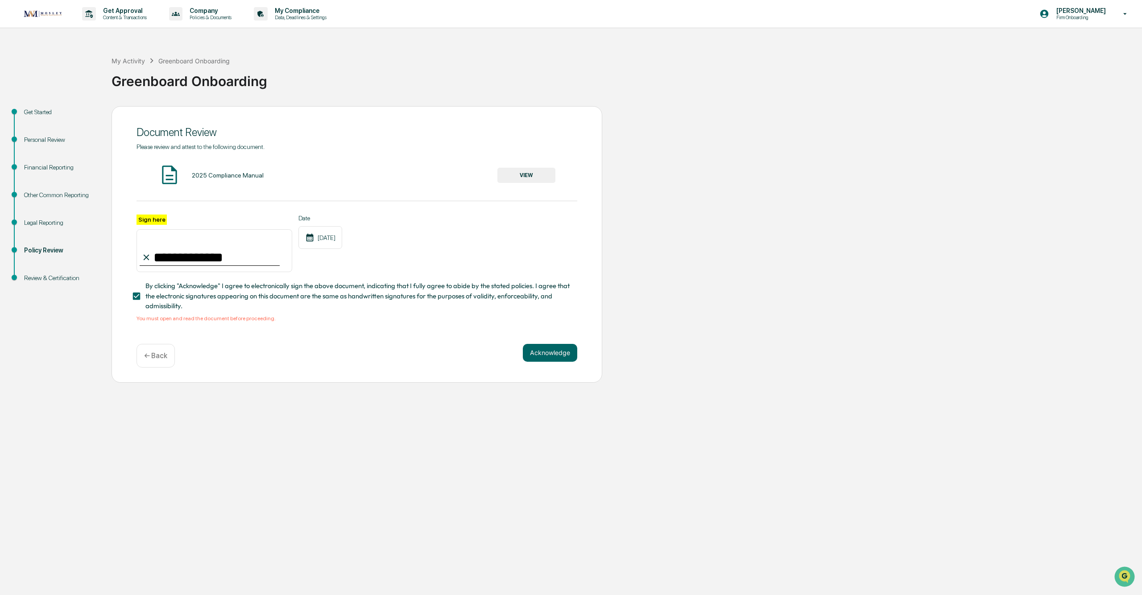
click at [395, 171] on button "VIEW" at bounding box center [526, 175] width 58 height 15
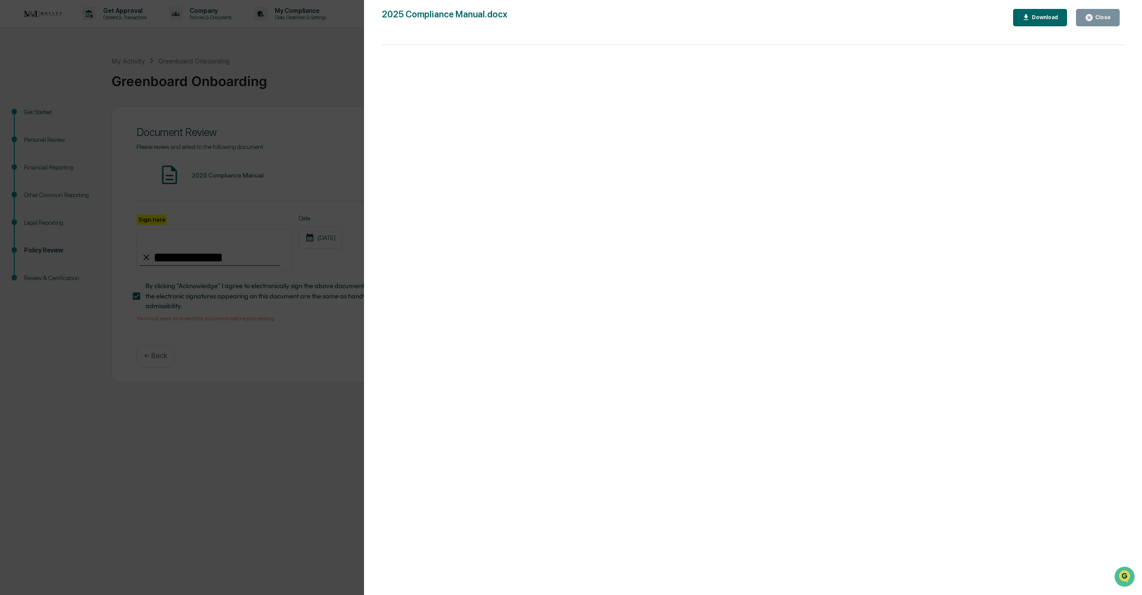
click at [395, 18] on div "Close" at bounding box center [1101, 17] width 17 height 6
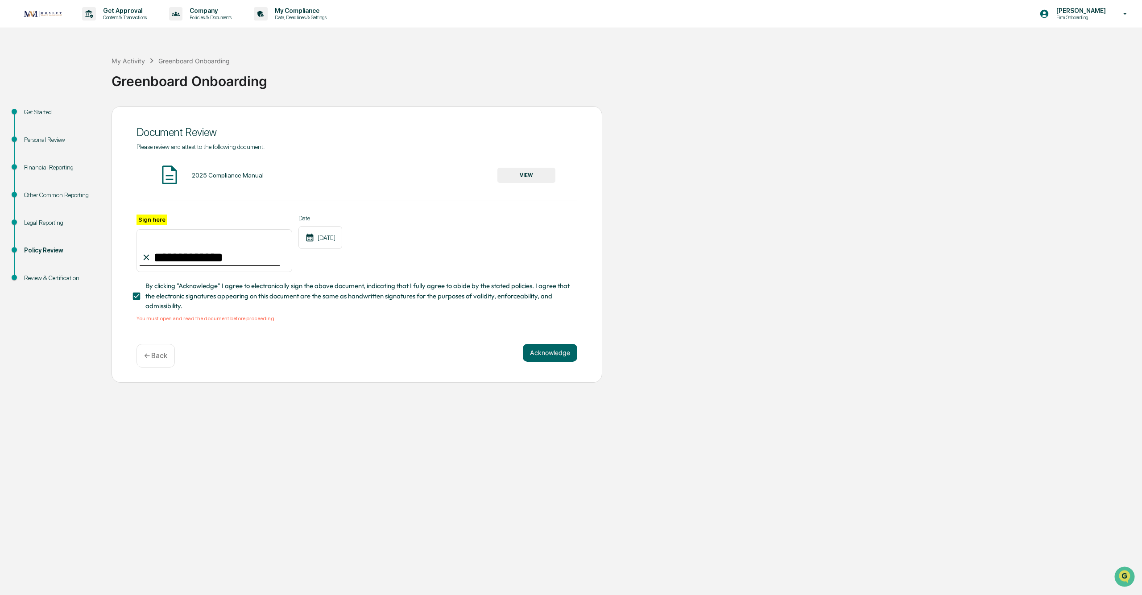
click at [395, 174] on button "VIEW" at bounding box center [526, 175] width 58 height 15
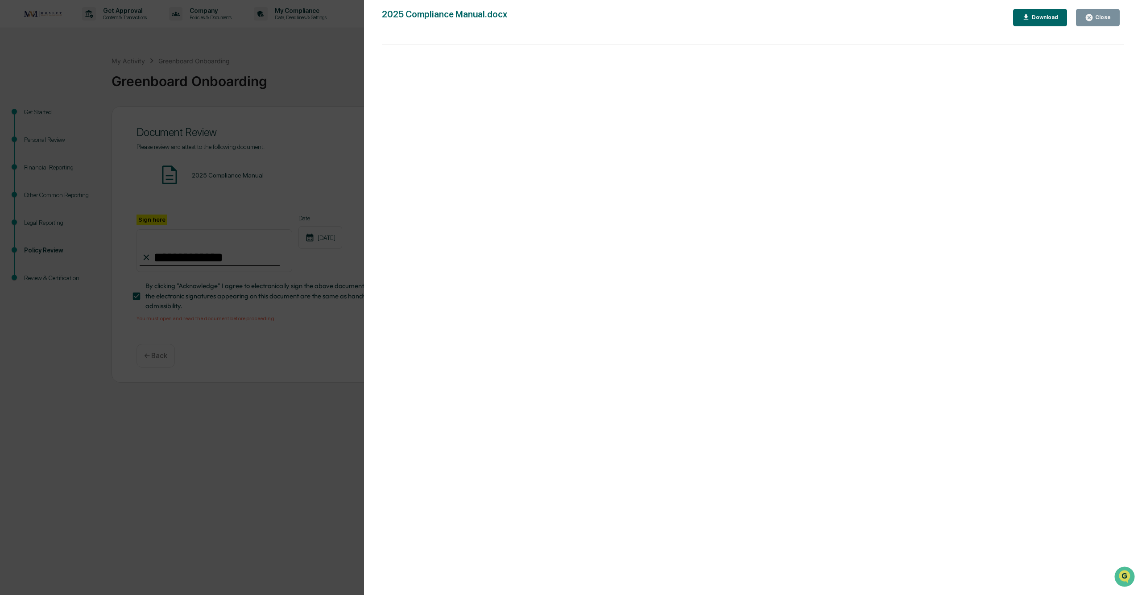
click at [395, 20] on div "Download" at bounding box center [1044, 17] width 28 height 6
click at [395, 19] on icon "button" at bounding box center [1089, 17] width 7 height 7
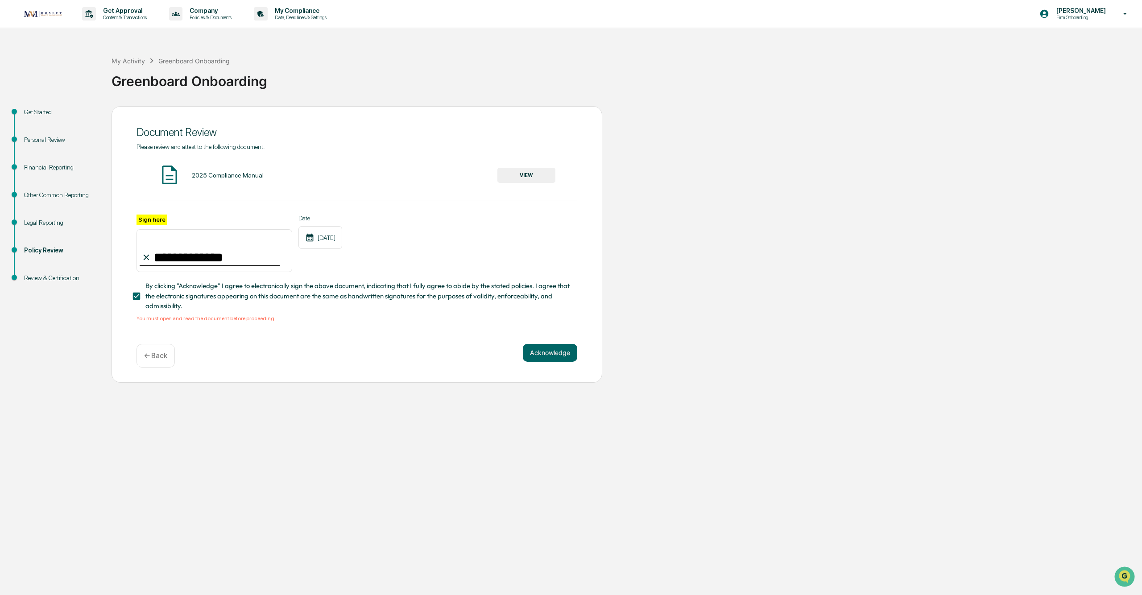
click at [395, 248] on div "**********" at bounding box center [356, 244] width 491 height 277
click at [395, 248] on button "Acknowledge" at bounding box center [550, 353] width 54 height 18
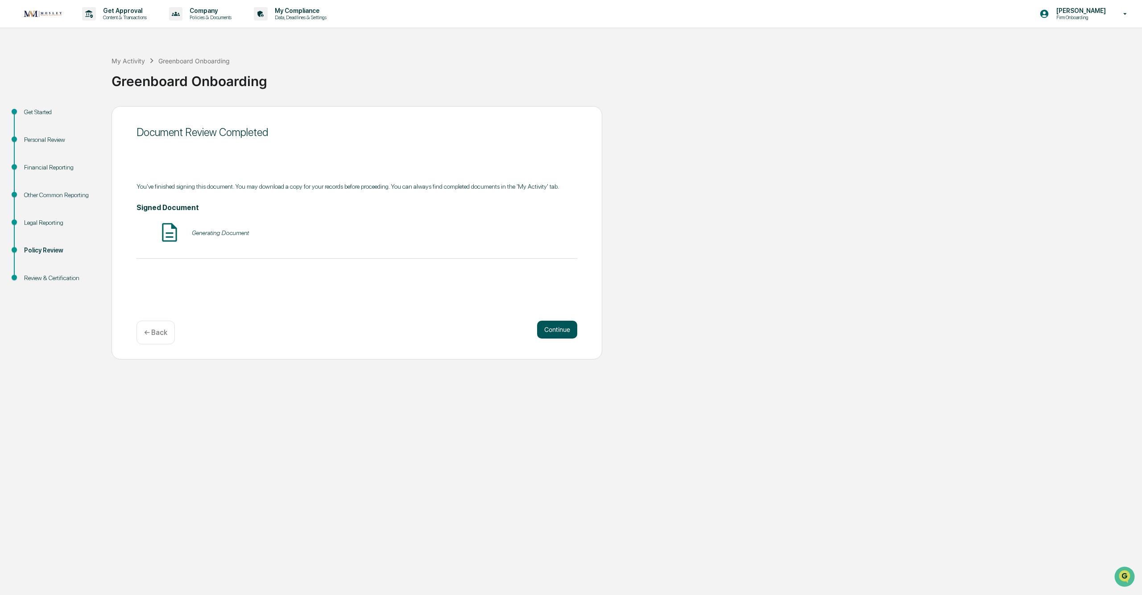
click at [395, 248] on button "Continue" at bounding box center [557, 330] width 40 height 18
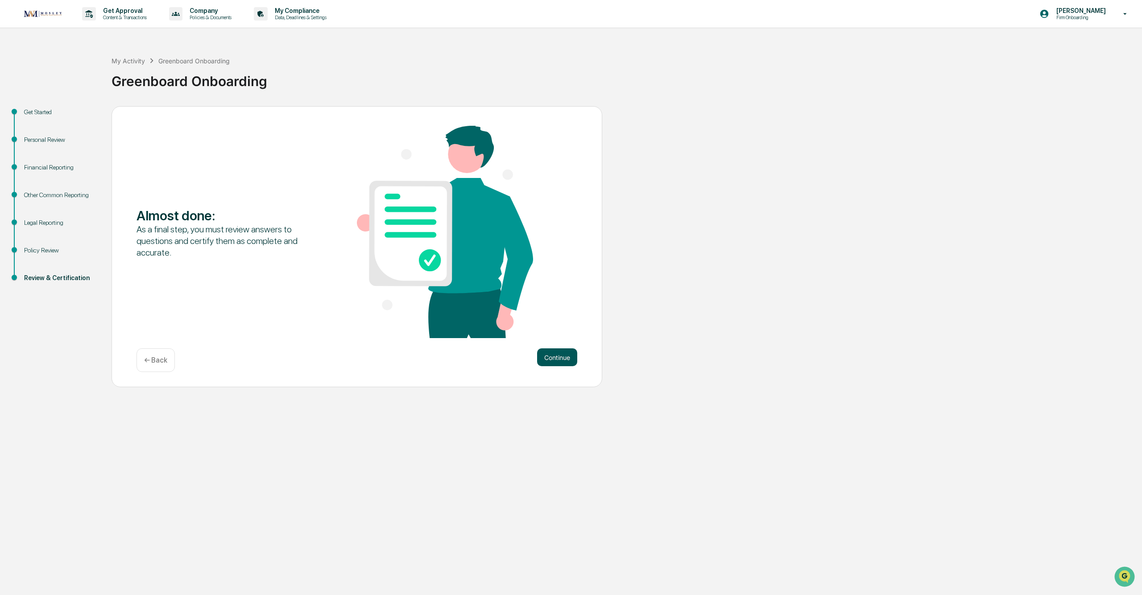
click at [395, 248] on button "Continue" at bounding box center [557, 357] width 40 height 18
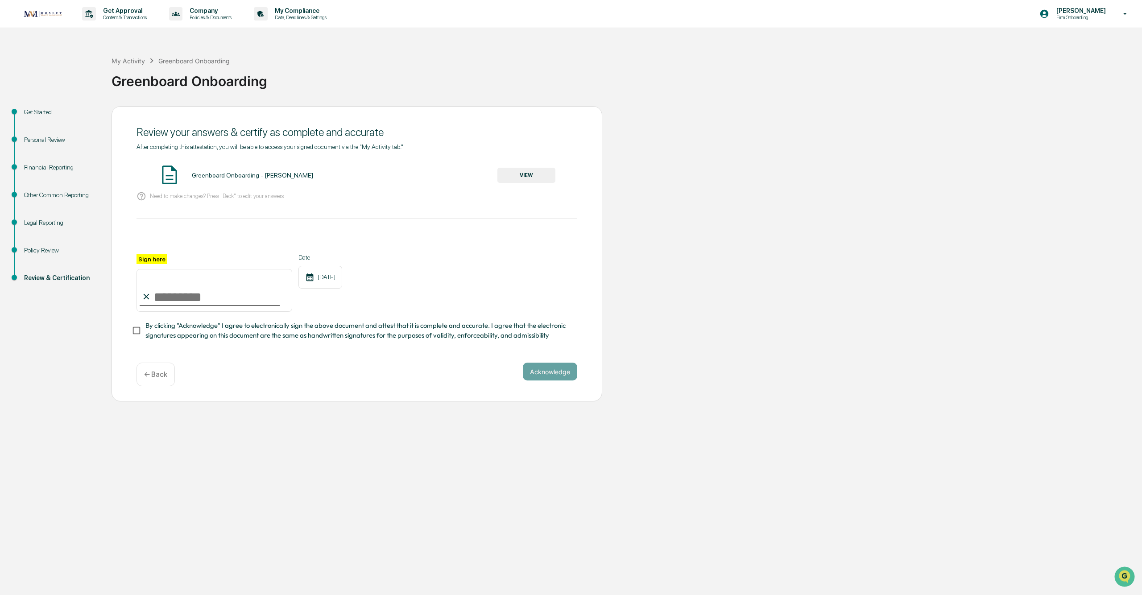
click at [395, 179] on button "VIEW" at bounding box center [526, 175] width 58 height 15
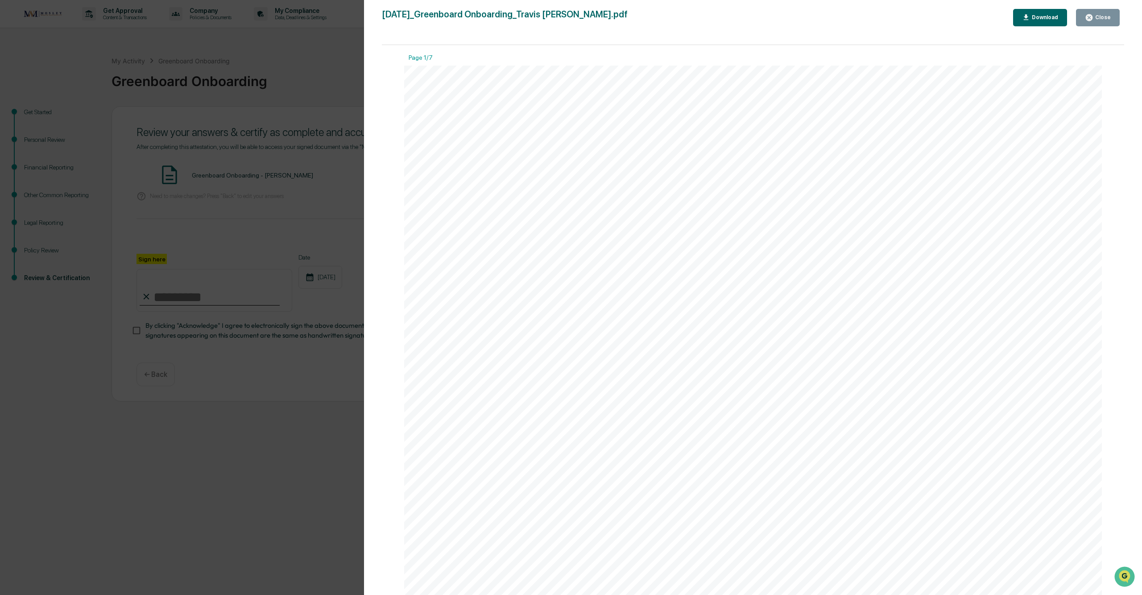
drag, startPoint x: 1090, startPoint y: 21, endPoint x: 1091, endPoint y: 16, distance: 5.8
click at [395, 19] on icon "button" at bounding box center [1089, 17] width 8 height 8
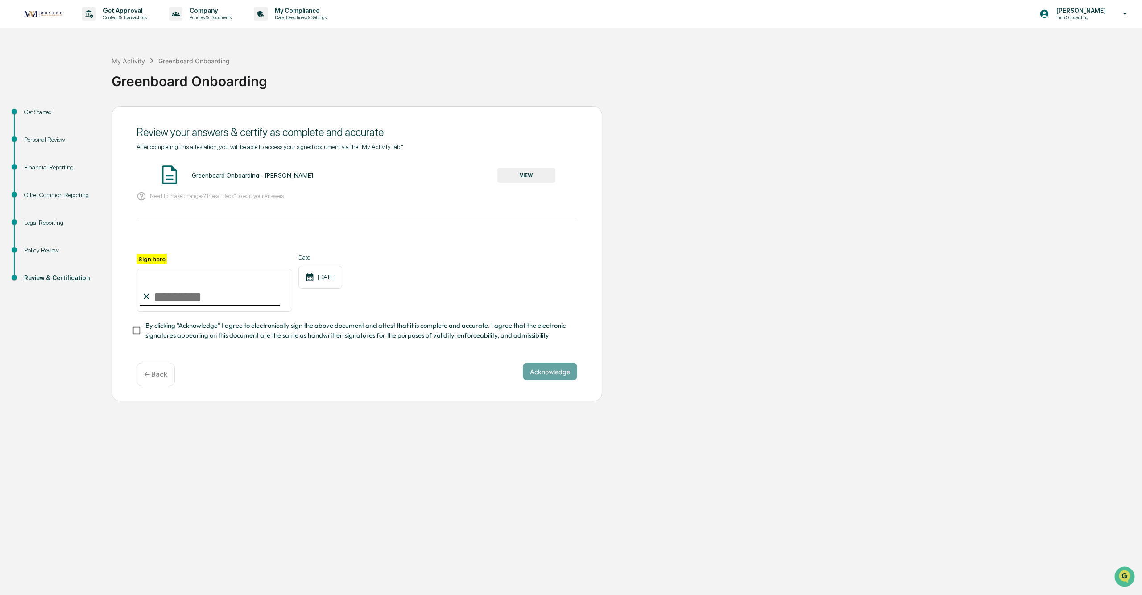
click at [201, 248] on div at bounding box center [210, 305] width 140 height 1
click at [203, 248] on input "Sign here" at bounding box center [214, 290] width 156 height 43
type input "**********"
click at [395, 248] on button "Acknowledge" at bounding box center [550, 372] width 54 height 18
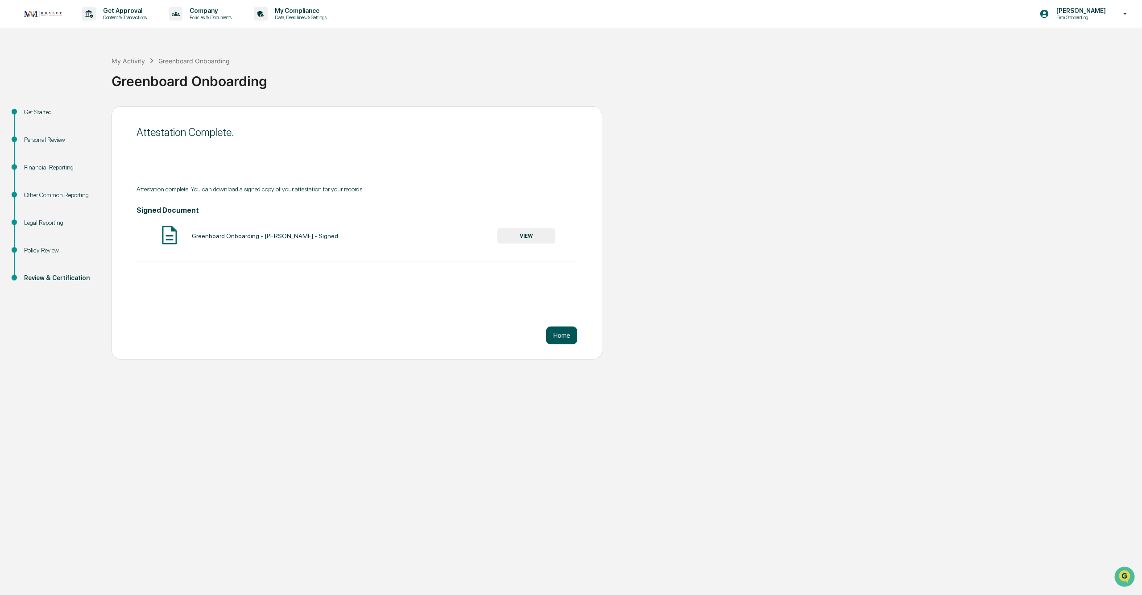
click at [395, 248] on button "Home" at bounding box center [561, 335] width 31 height 18
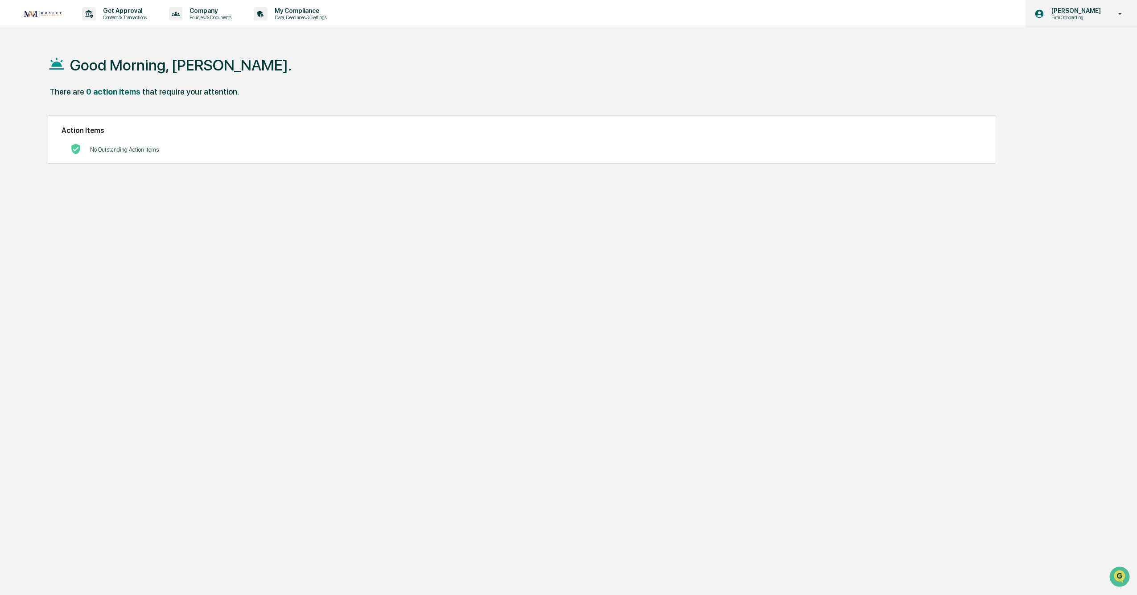
click at [395, 17] on icon at bounding box center [1121, 14] width 16 height 8
click at [395, 44] on li "Logout" at bounding box center [1072, 45] width 125 height 17
